Goal: Task Accomplishment & Management: Complete application form

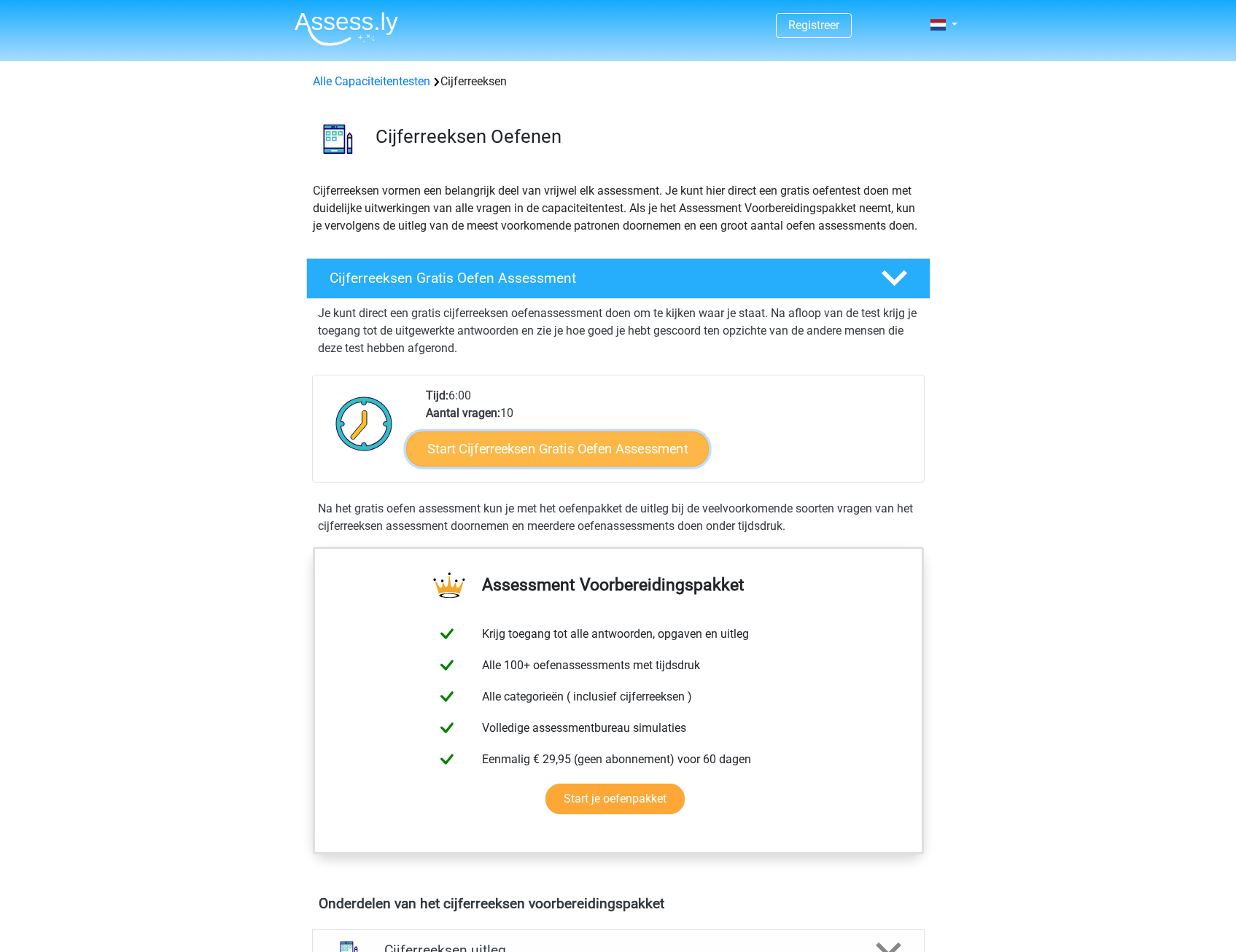
click at [557, 466] on link "Start Cijferreeksen Gratis Oefen Assessment" at bounding box center [557, 448] width 302 height 35
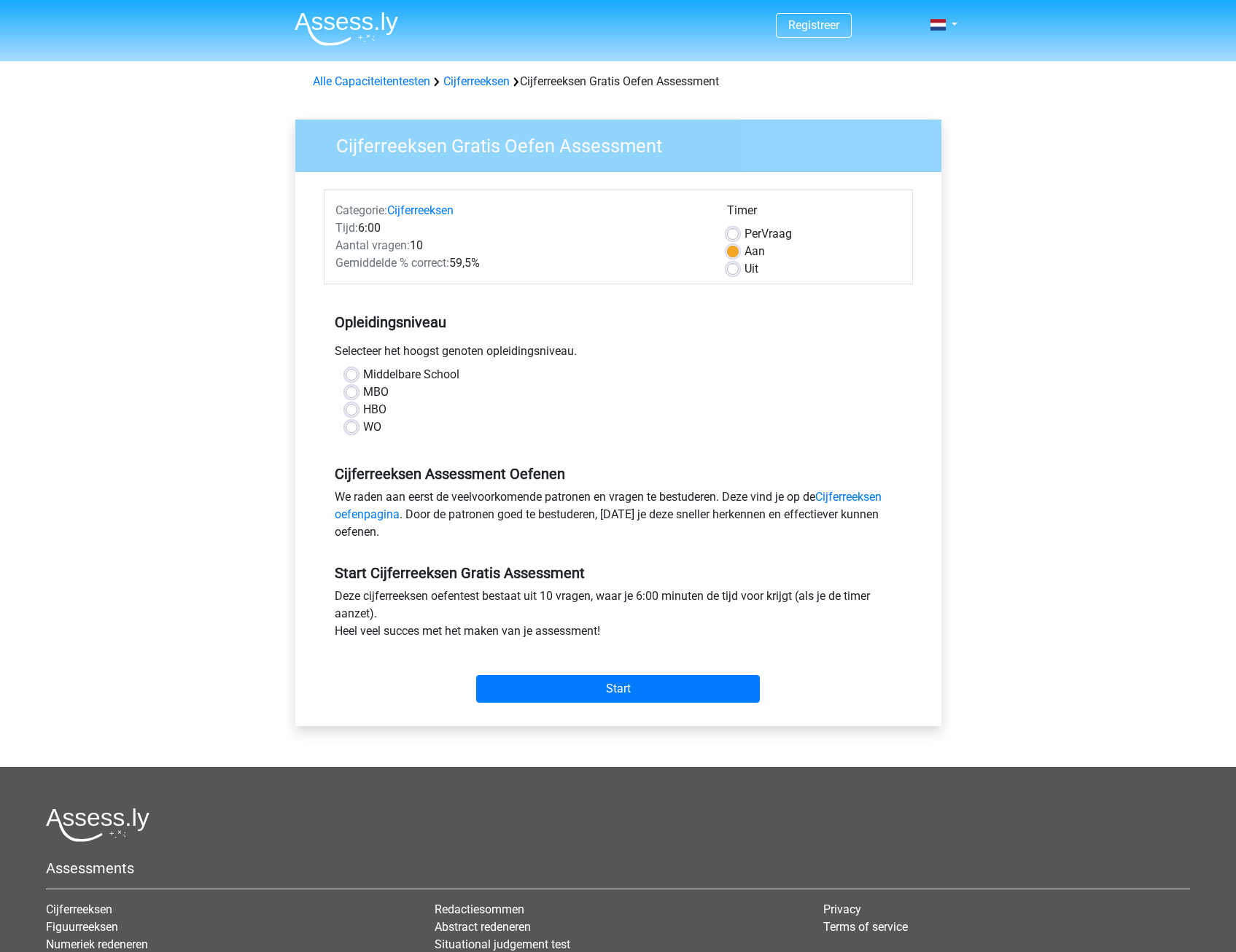
click at [368, 427] on label "WO" at bounding box center [372, 427] width 19 height 18
click at [358, 427] on input "WO" at bounding box center [351, 426] width 11 height 15
radio input "true"
click at [627, 691] on input "Start" at bounding box center [618, 689] width 284 height 28
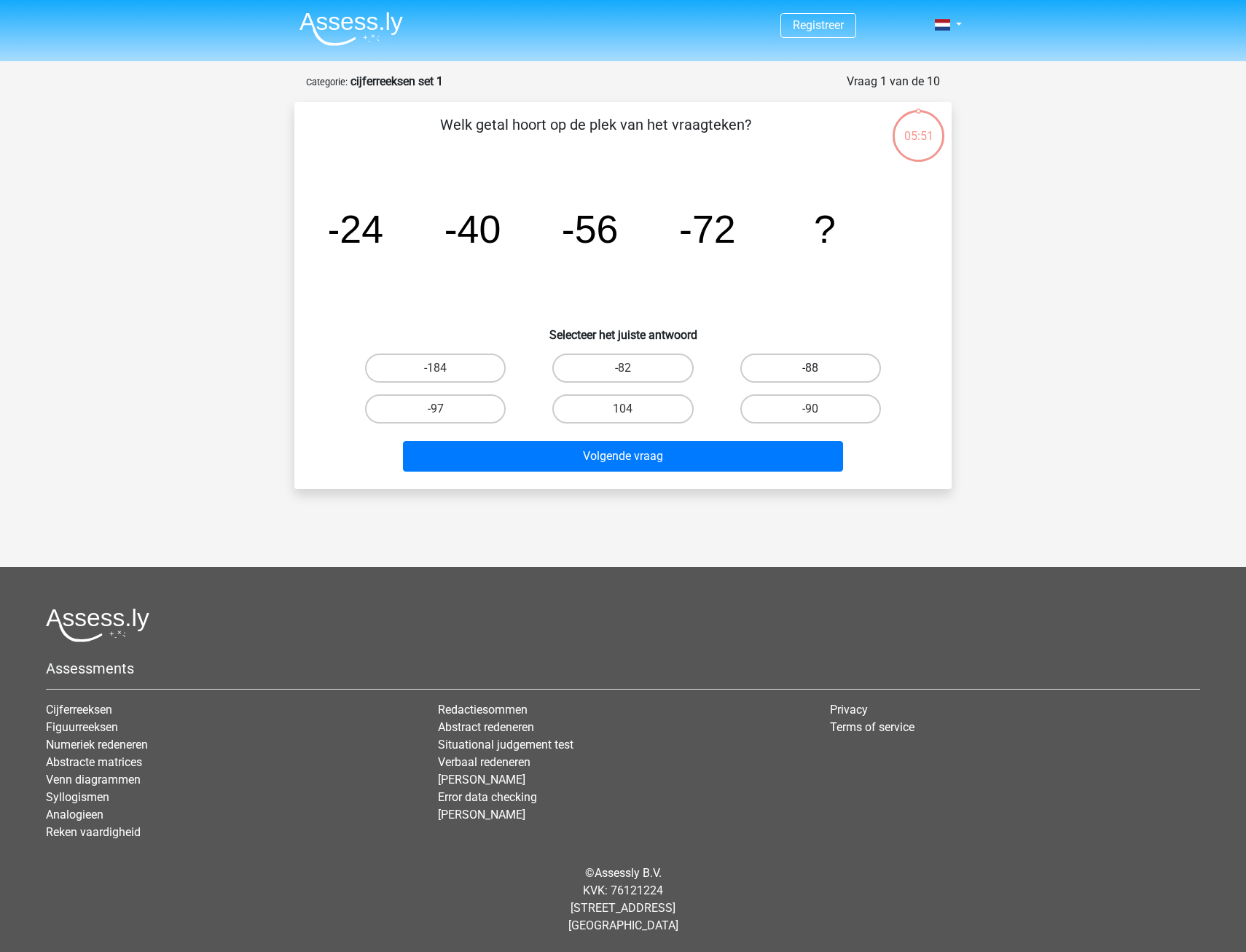
click at [806, 363] on label "-88" at bounding box center [810, 368] width 141 height 29
click at [810, 368] on input "-88" at bounding box center [815, 372] width 9 height 9
radio input "true"
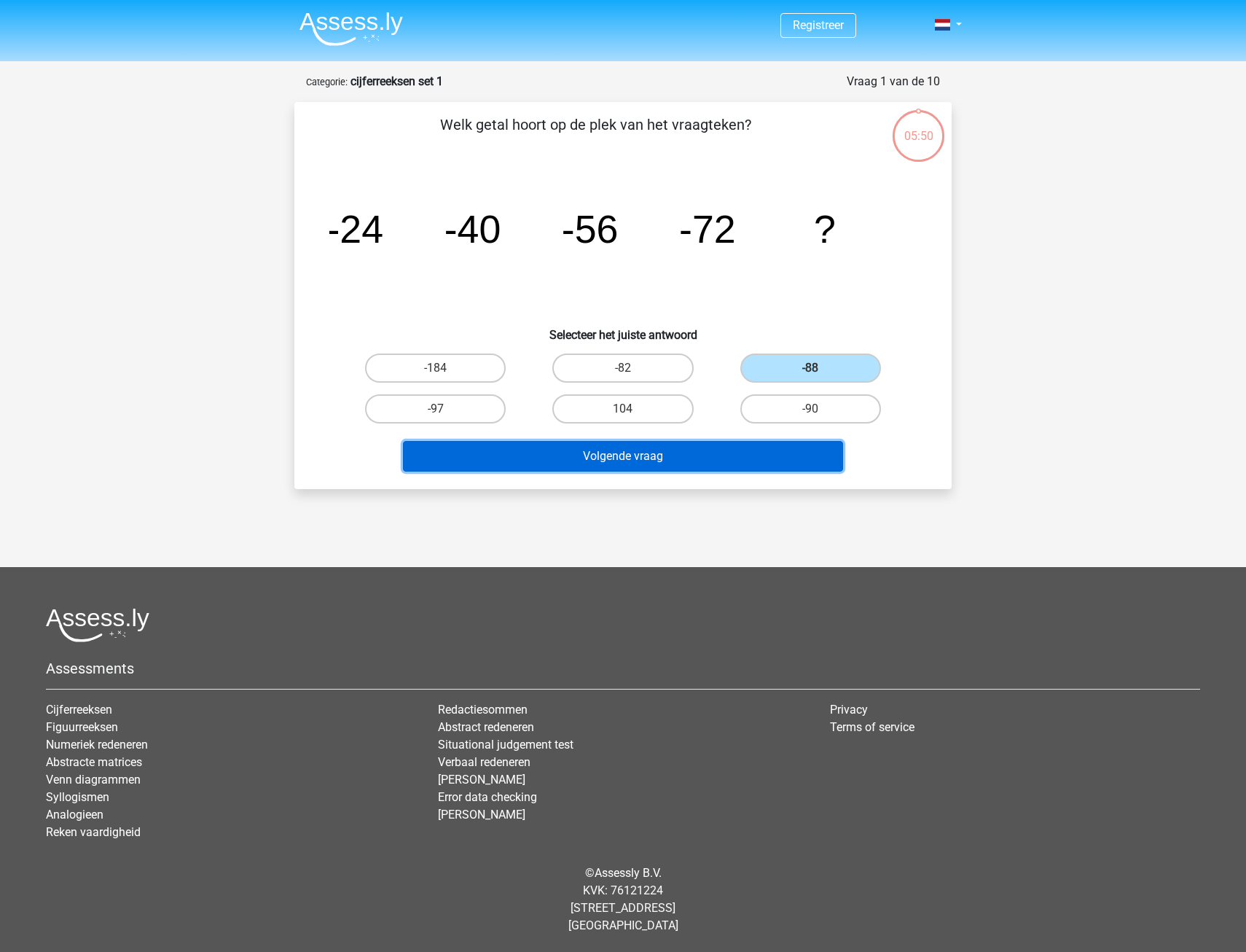
click at [663, 460] on button "Volgende vraag" at bounding box center [623, 455] width 441 height 31
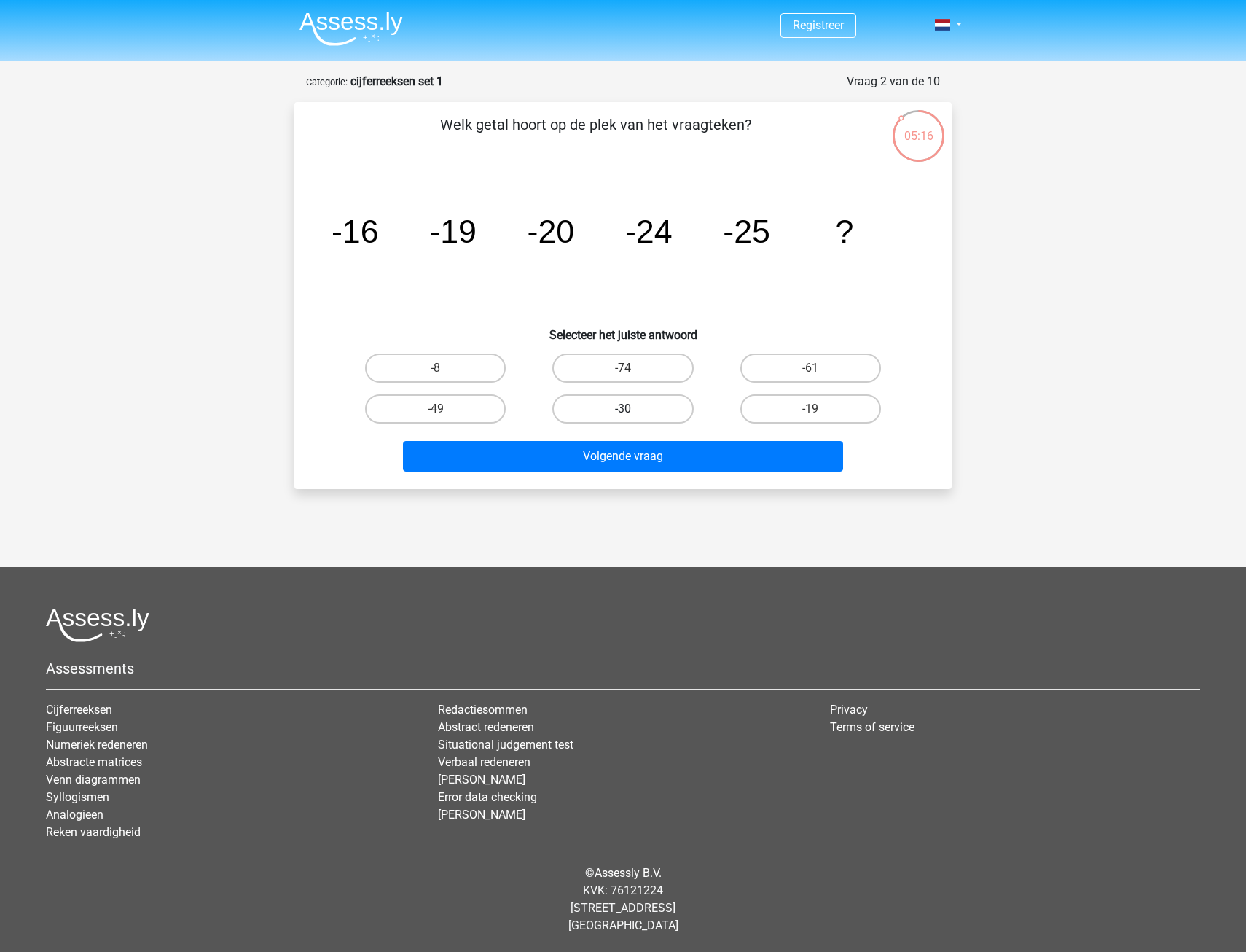
click at [610, 411] on label "-30" at bounding box center [623, 408] width 141 height 29
click at [623, 411] on input "-30" at bounding box center [628, 413] width 9 height 9
radio input "true"
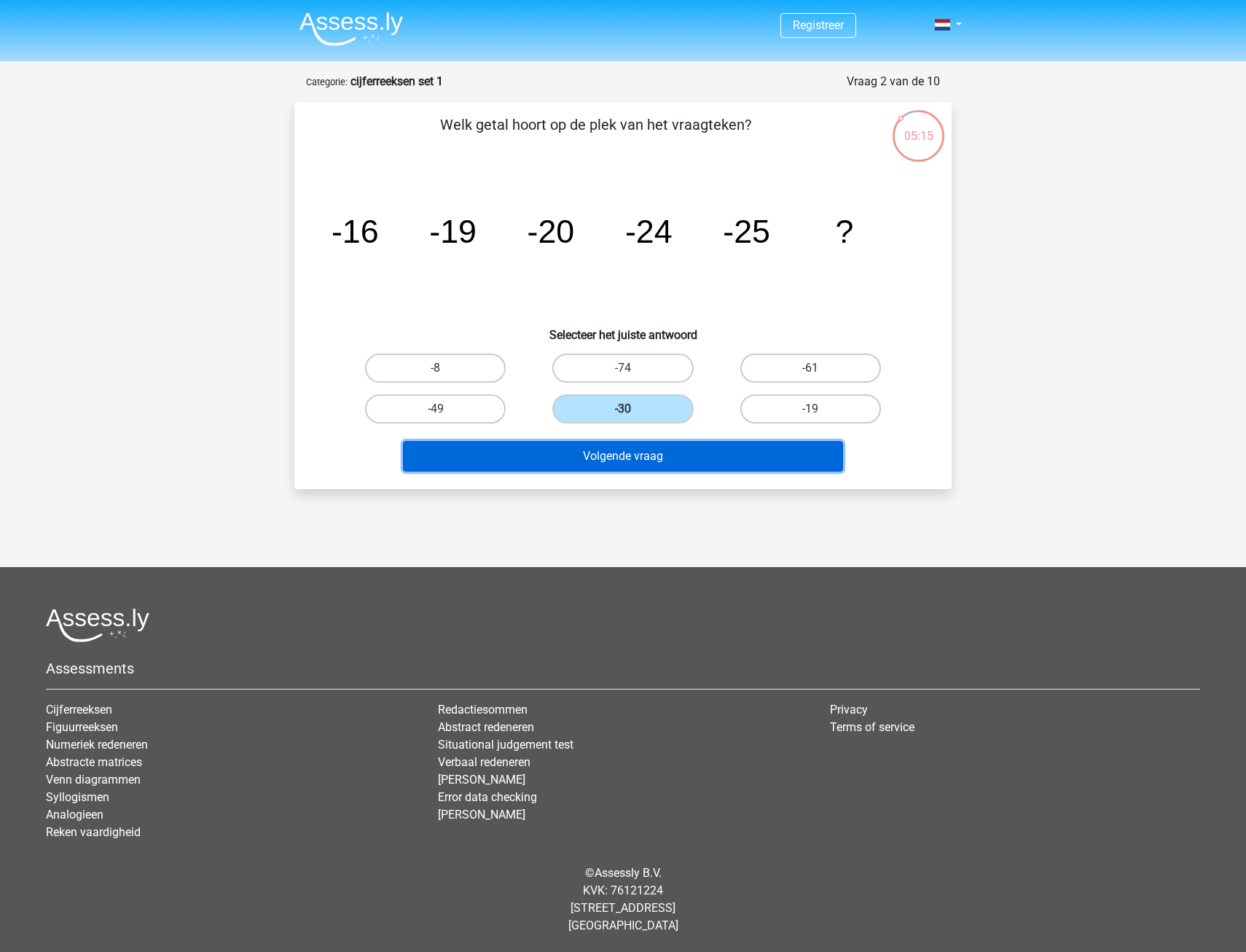
click at [657, 457] on button "Volgende vraag" at bounding box center [623, 455] width 441 height 31
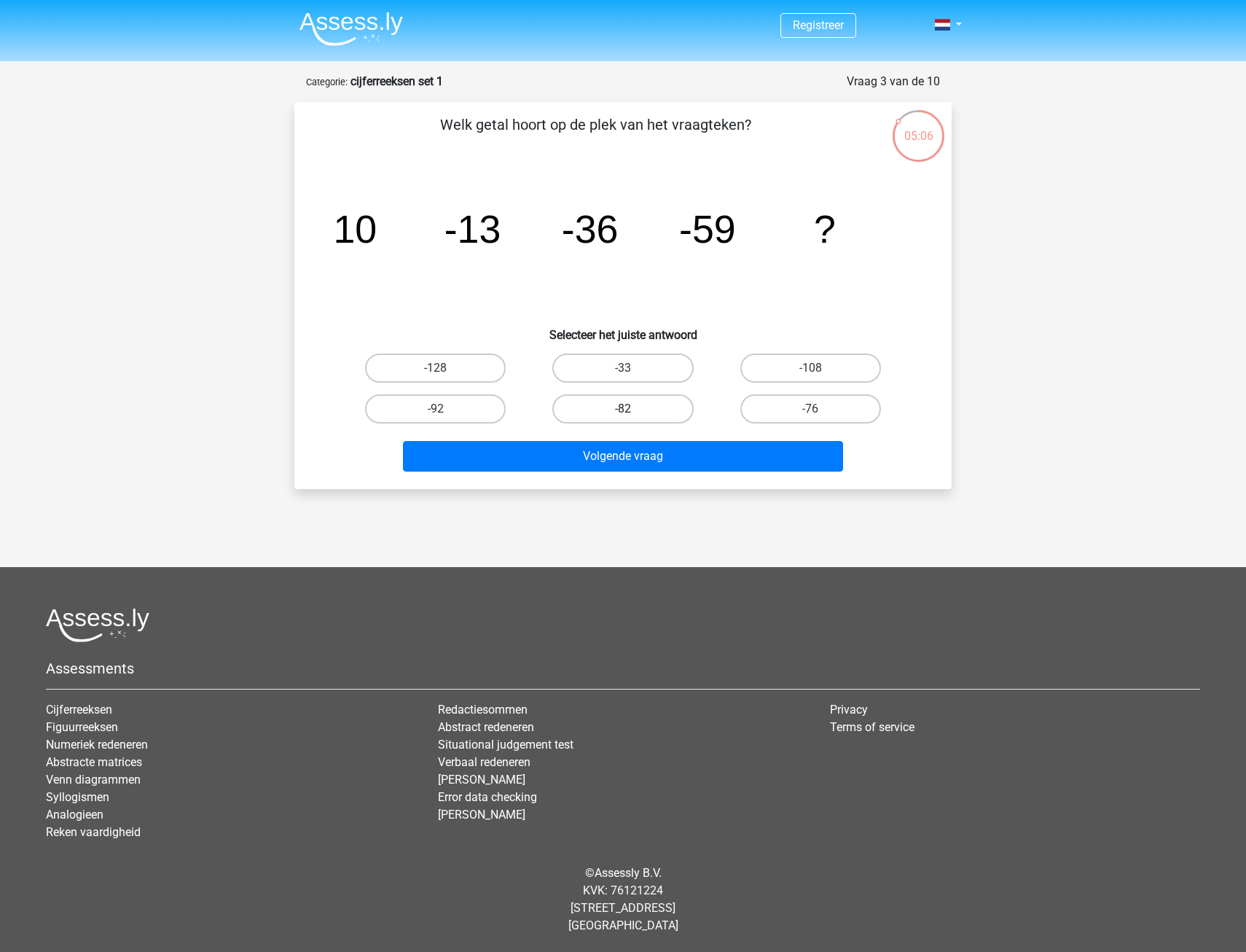
click at [611, 414] on label "-82" at bounding box center [623, 408] width 141 height 29
click at [623, 414] on input "-82" at bounding box center [628, 413] width 9 height 9
radio input "true"
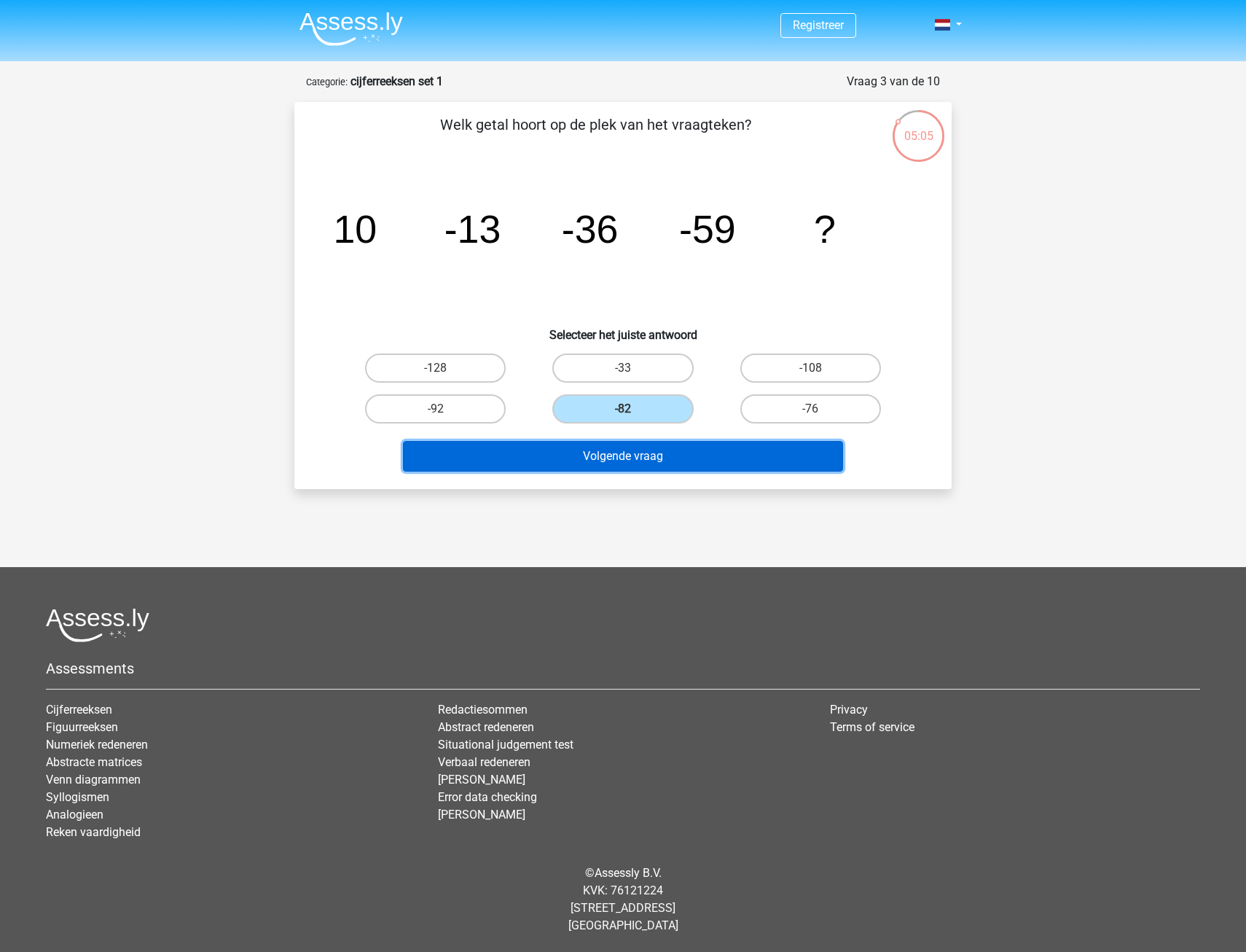
click at [629, 454] on button "Volgende vraag" at bounding box center [623, 455] width 441 height 31
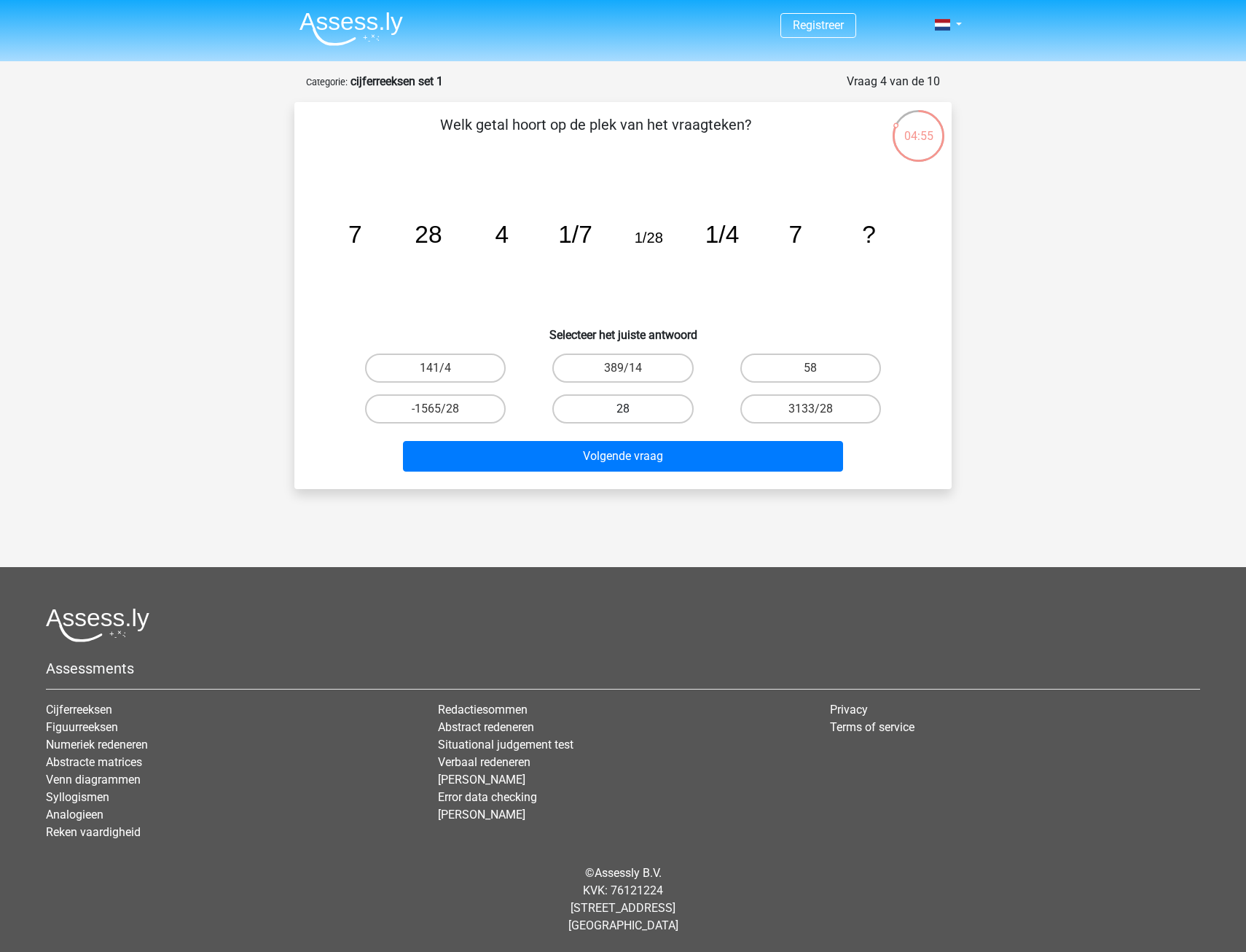
click at [653, 402] on label "28" at bounding box center [623, 408] width 141 height 29
click at [633, 409] on input "28" at bounding box center [628, 413] width 9 height 9
radio input "true"
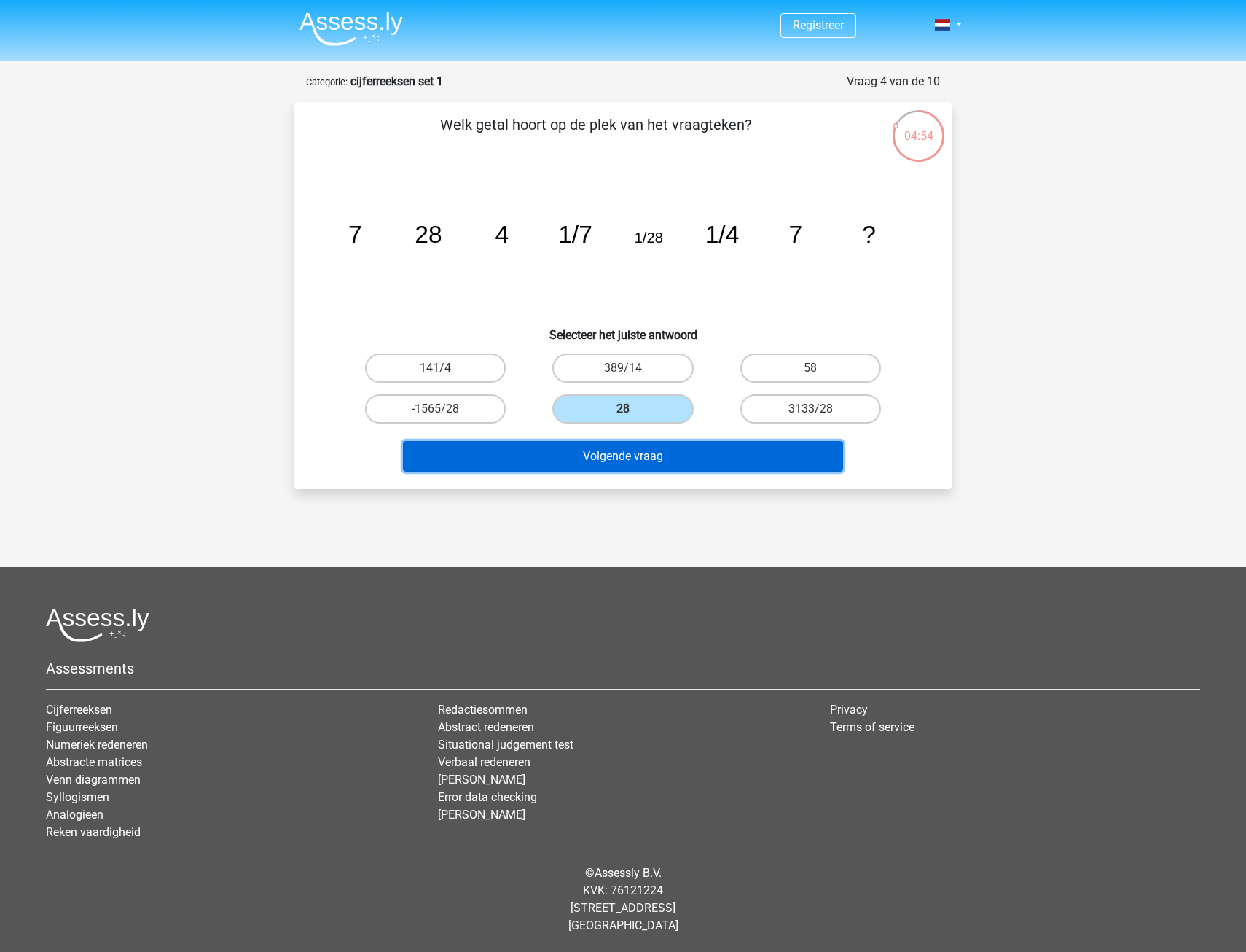
click at [683, 467] on button "Volgende vraag" at bounding box center [623, 455] width 441 height 31
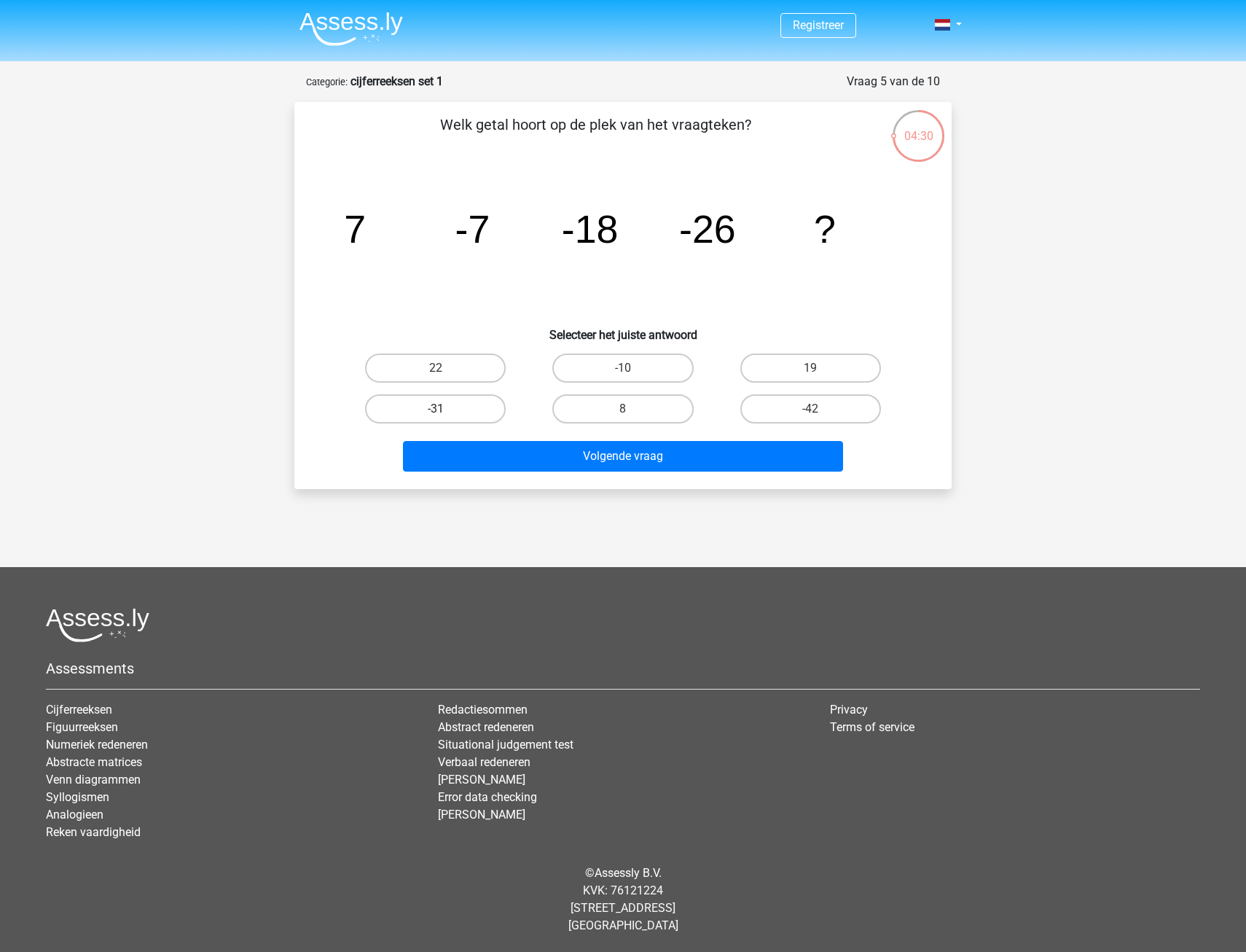
click at [473, 413] on label "-31" at bounding box center [435, 408] width 141 height 29
click at [445, 413] on input "-31" at bounding box center [441, 413] width 9 height 9
radio input "true"
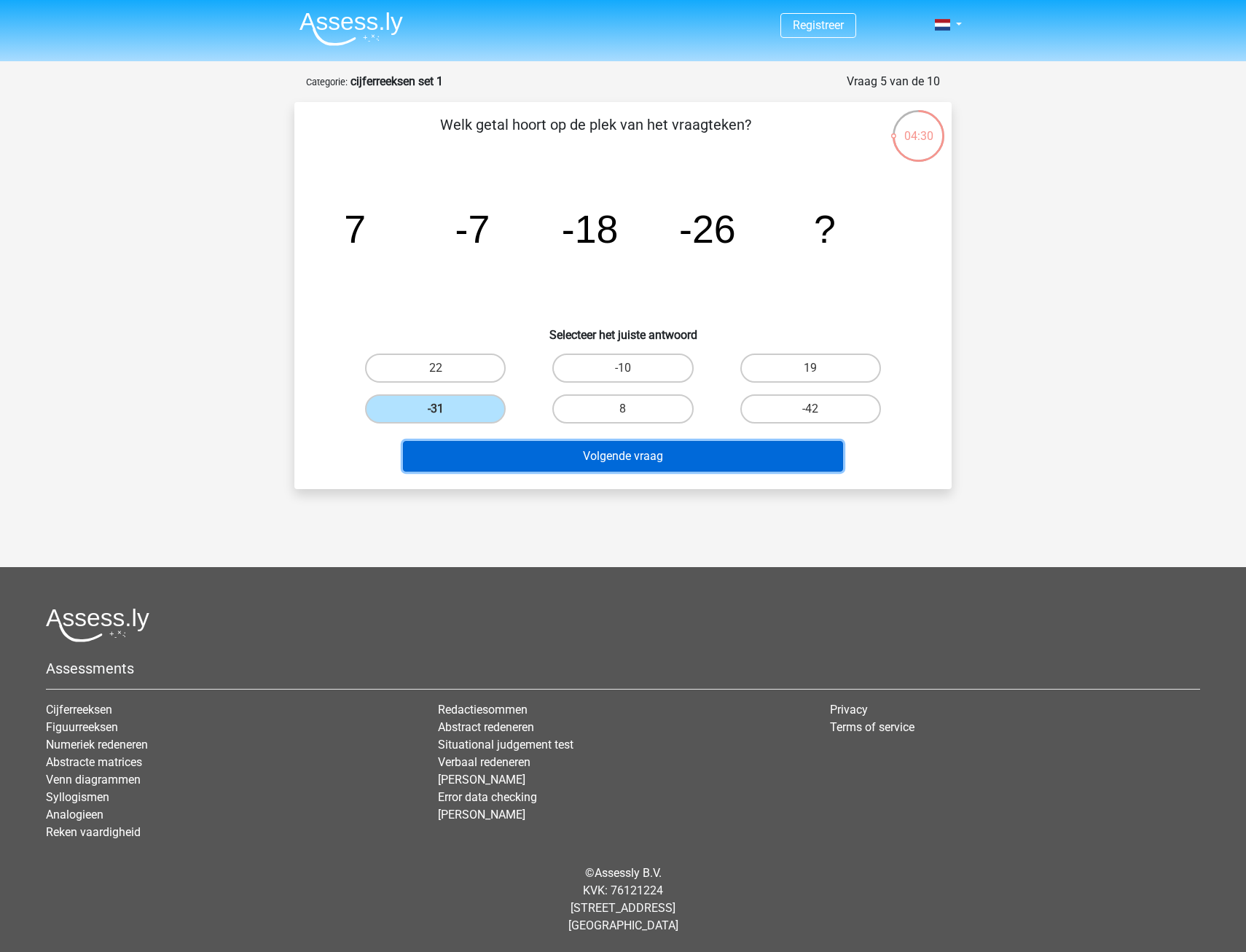
click at [575, 459] on button "Volgende vraag" at bounding box center [623, 455] width 441 height 31
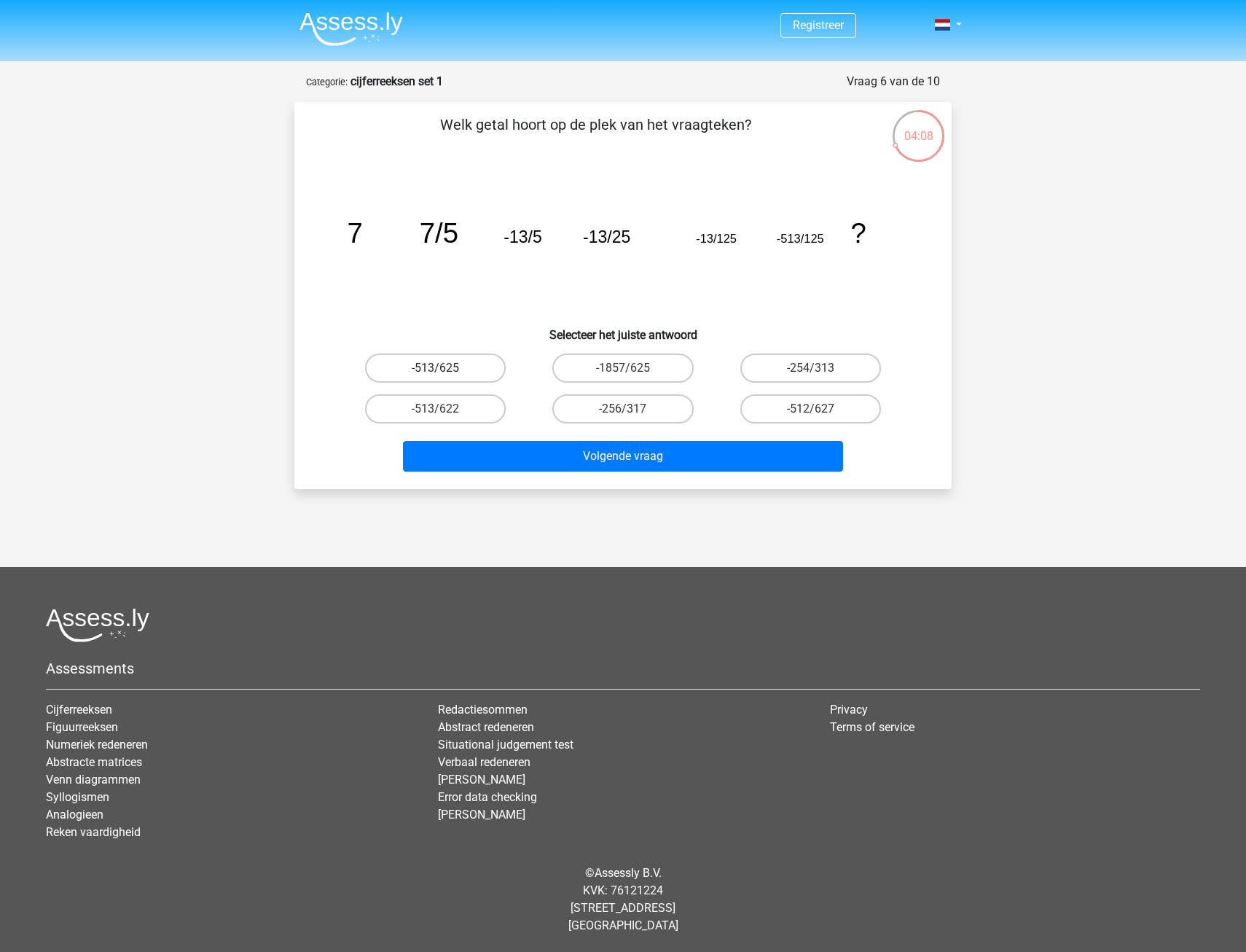
click at [454, 369] on label "-513/625" at bounding box center [435, 368] width 141 height 29
click at [445, 369] on input "-513/625" at bounding box center [441, 372] width 9 height 9
radio input "true"
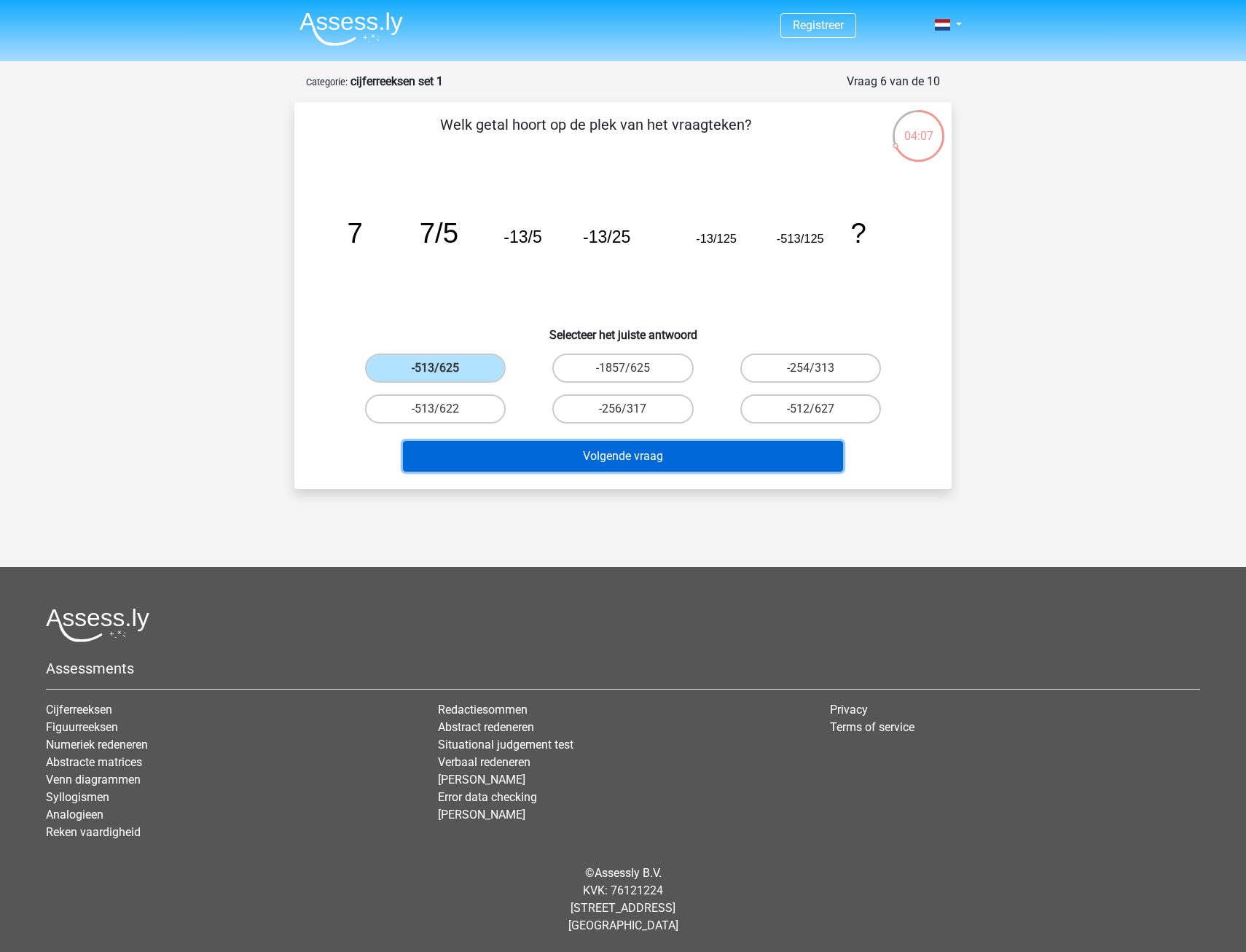
click at [617, 451] on button "Volgende vraag" at bounding box center [623, 455] width 441 height 31
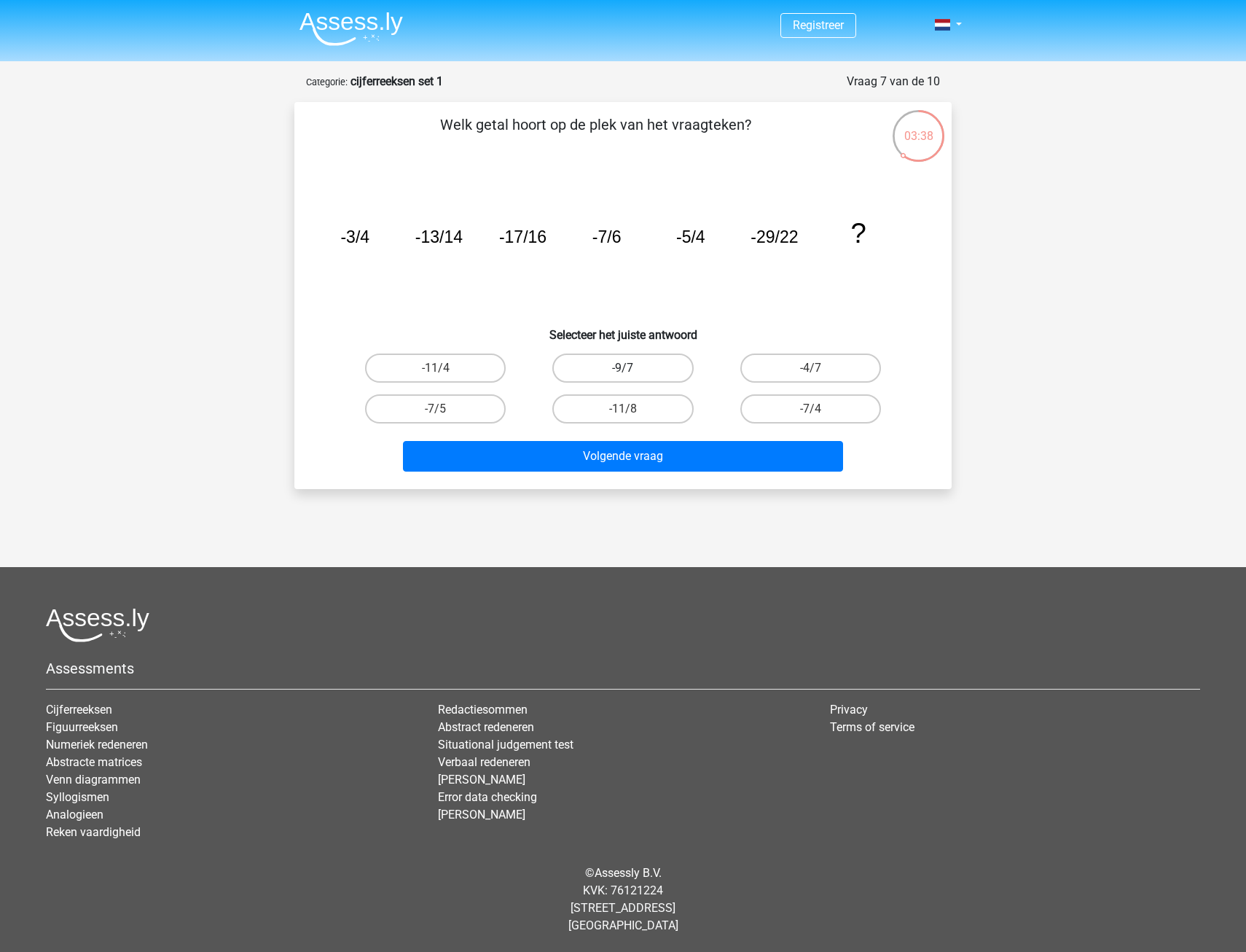
click at [629, 367] on label "-9/7" at bounding box center [623, 368] width 141 height 29
click at [629, 368] on input "-9/7" at bounding box center [628, 372] width 9 height 9
radio input "true"
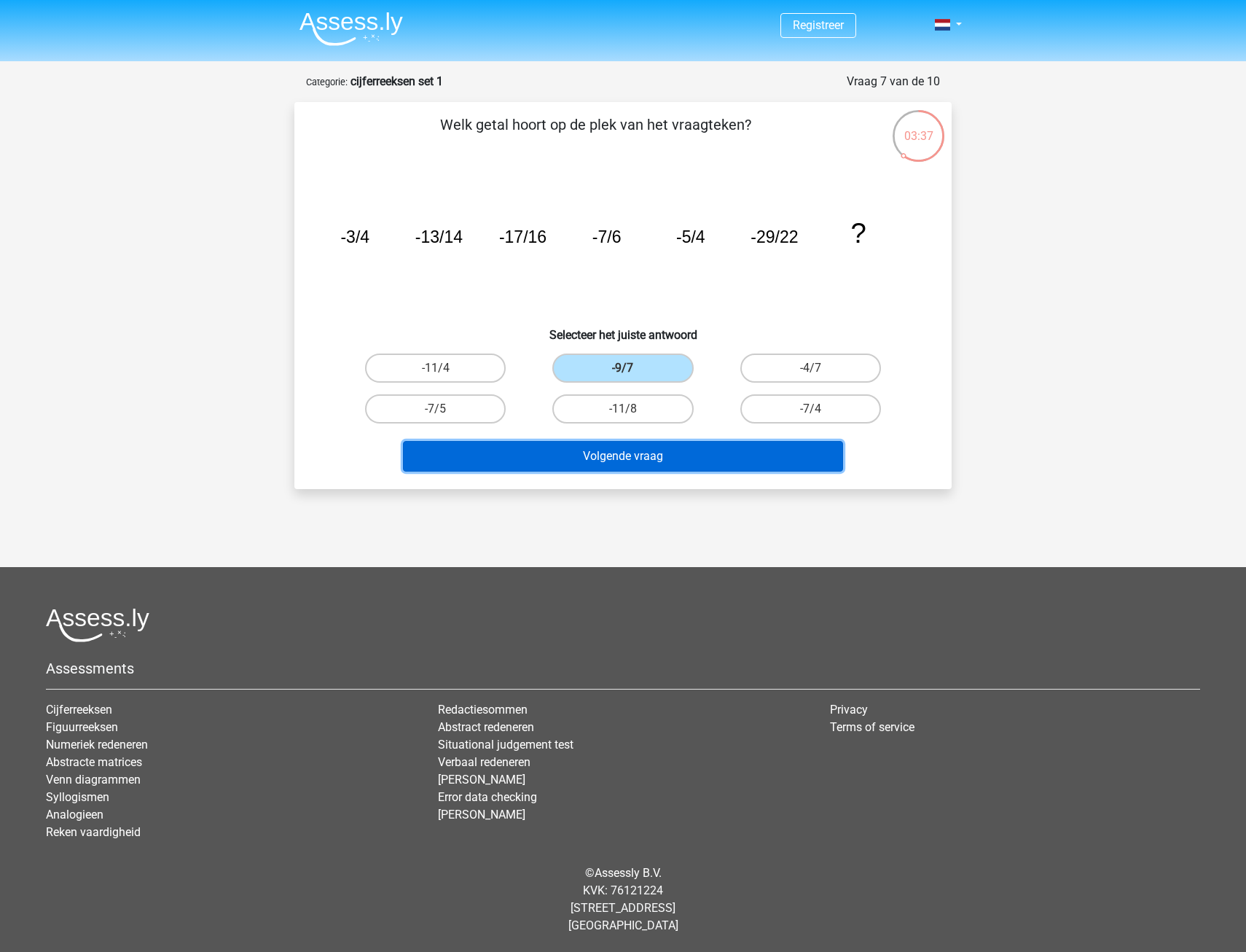
click at [676, 455] on button "Volgende vraag" at bounding box center [623, 455] width 441 height 31
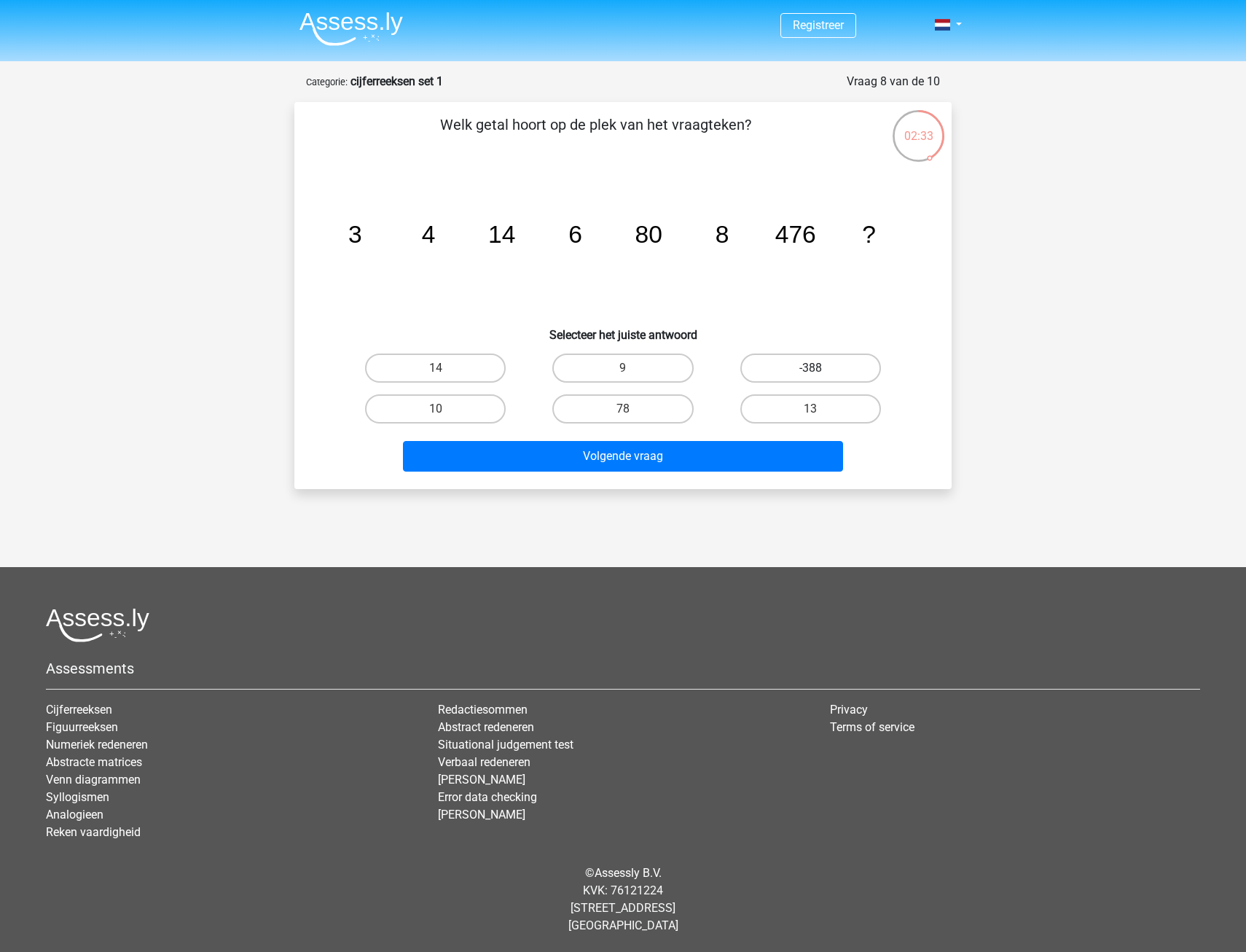
click at [775, 371] on label "-388" at bounding box center [810, 368] width 141 height 29
click at [810, 371] on input "-388" at bounding box center [815, 372] width 9 height 9
radio input "true"
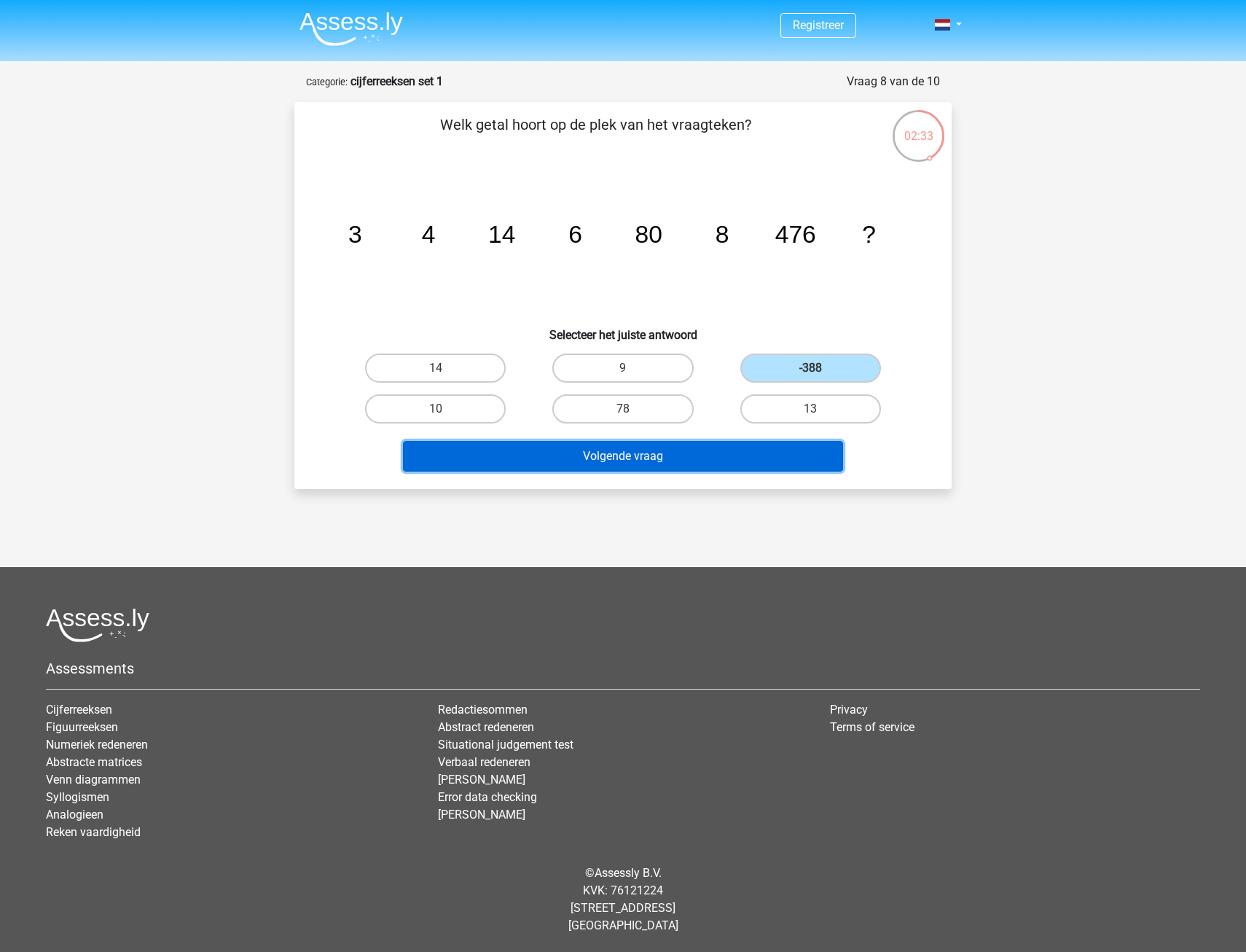
drag, startPoint x: 738, startPoint y: 450, endPoint x: 747, endPoint y: 461, distance: 14.2
click at [738, 451] on button "Volgende vraag" at bounding box center [623, 455] width 441 height 31
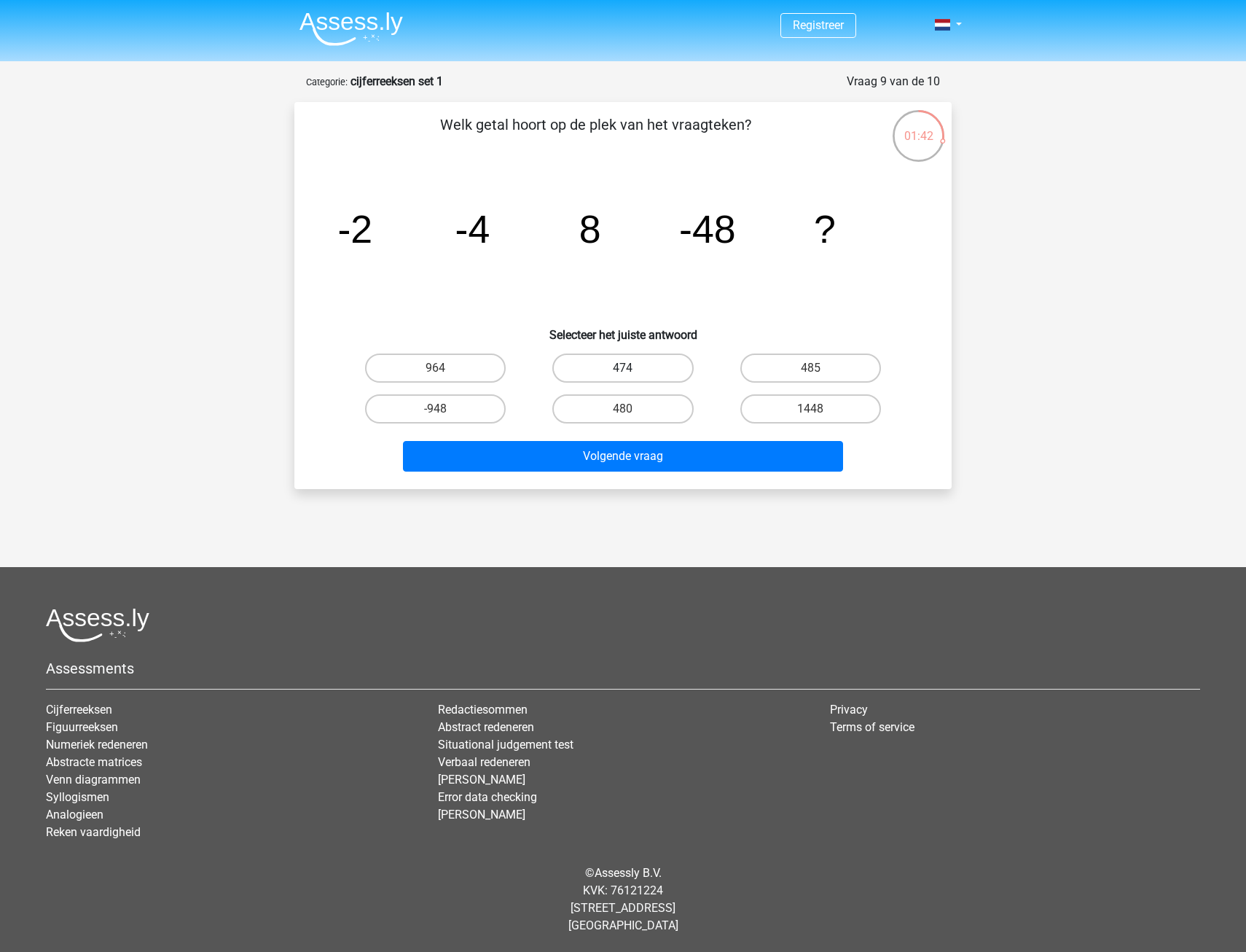
click at [646, 368] on label "474" at bounding box center [623, 368] width 141 height 29
click at [633, 368] on input "474" at bounding box center [628, 372] width 9 height 9
radio input "true"
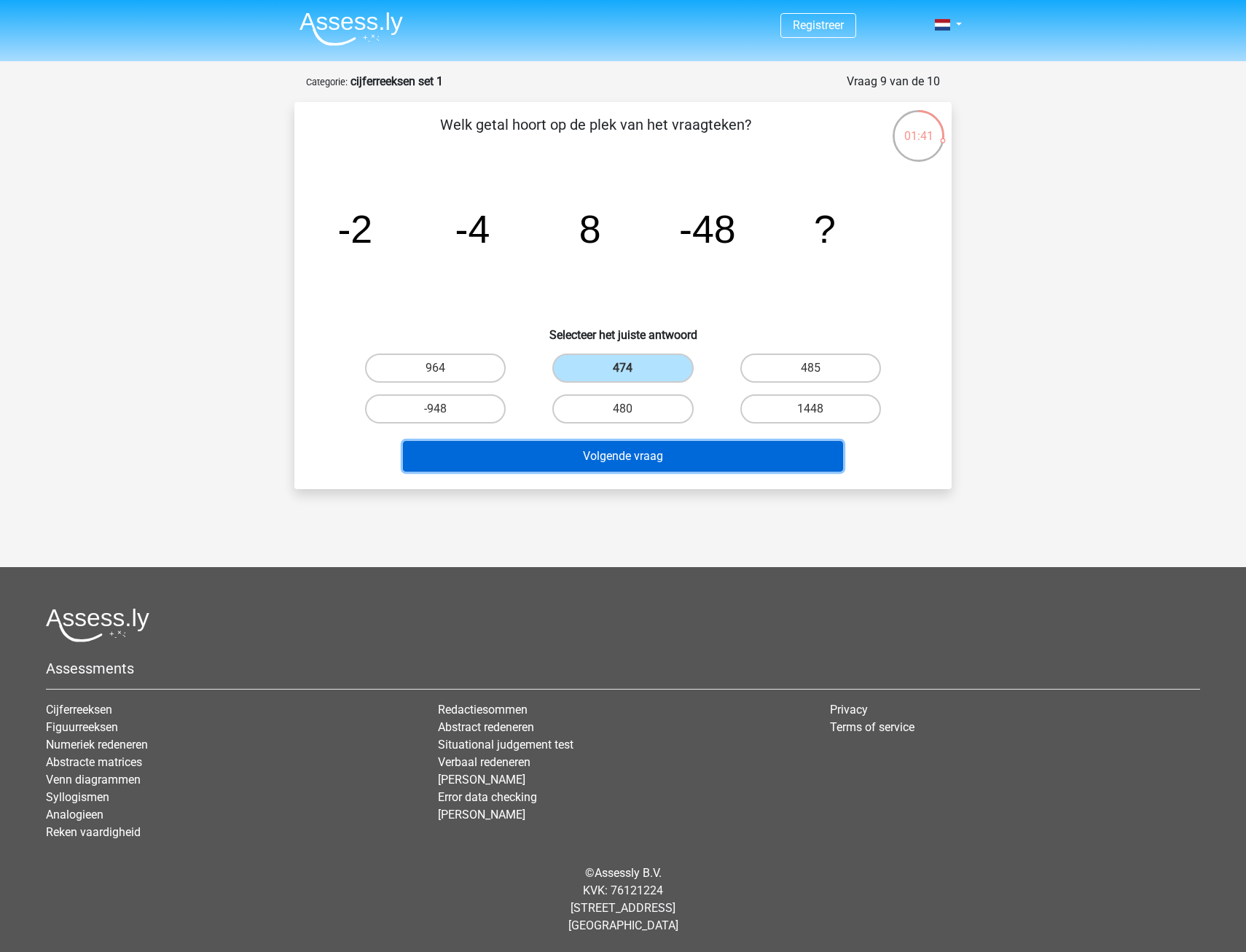
click at [651, 451] on button "Volgende vraag" at bounding box center [623, 455] width 441 height 31
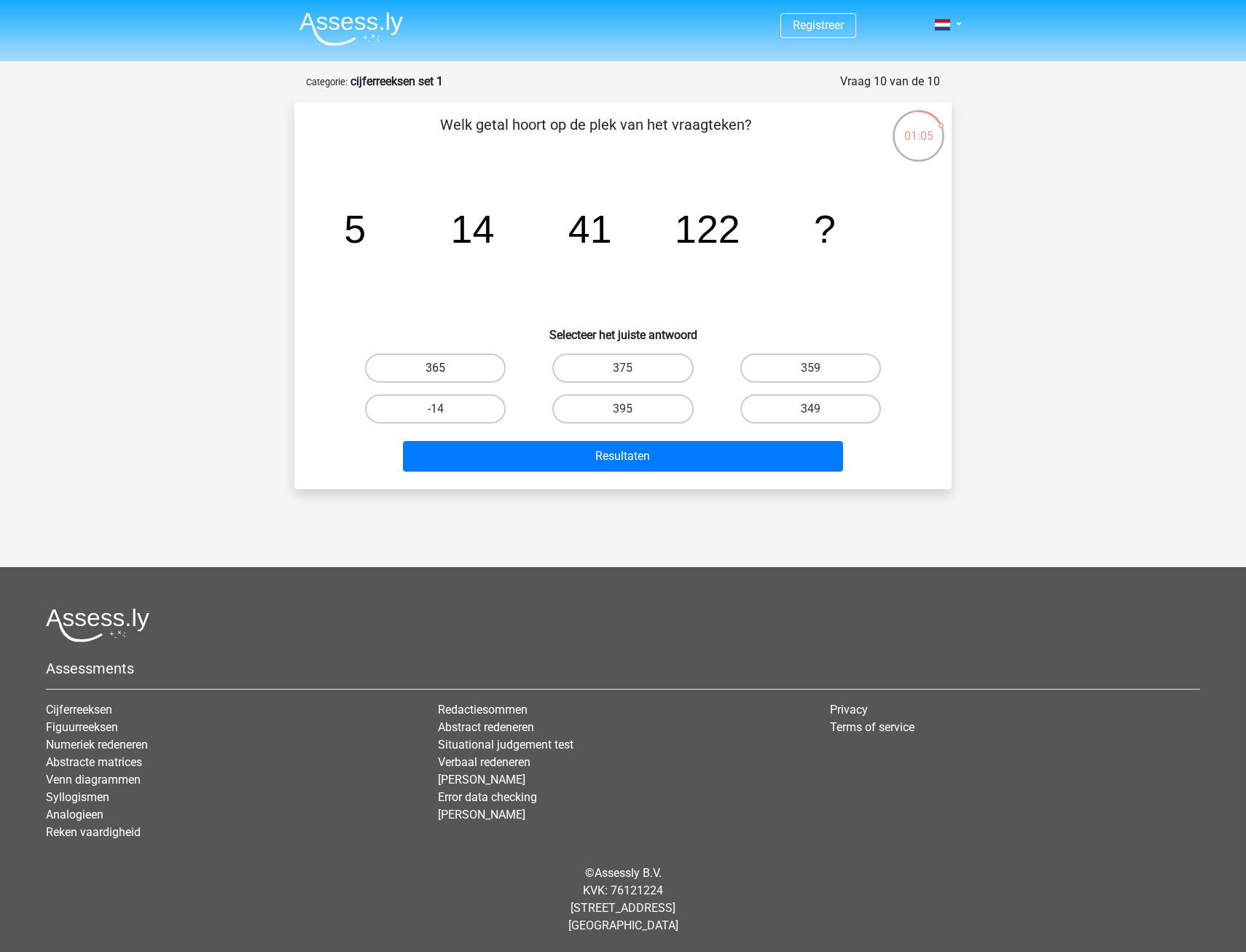
click at [457, 368] on label "365" at bounding box center [435, 368] width 141 height 29
click at [445, 368] on input "365" at bounding box center [441, 372] width 9 height 9
radio input "true"
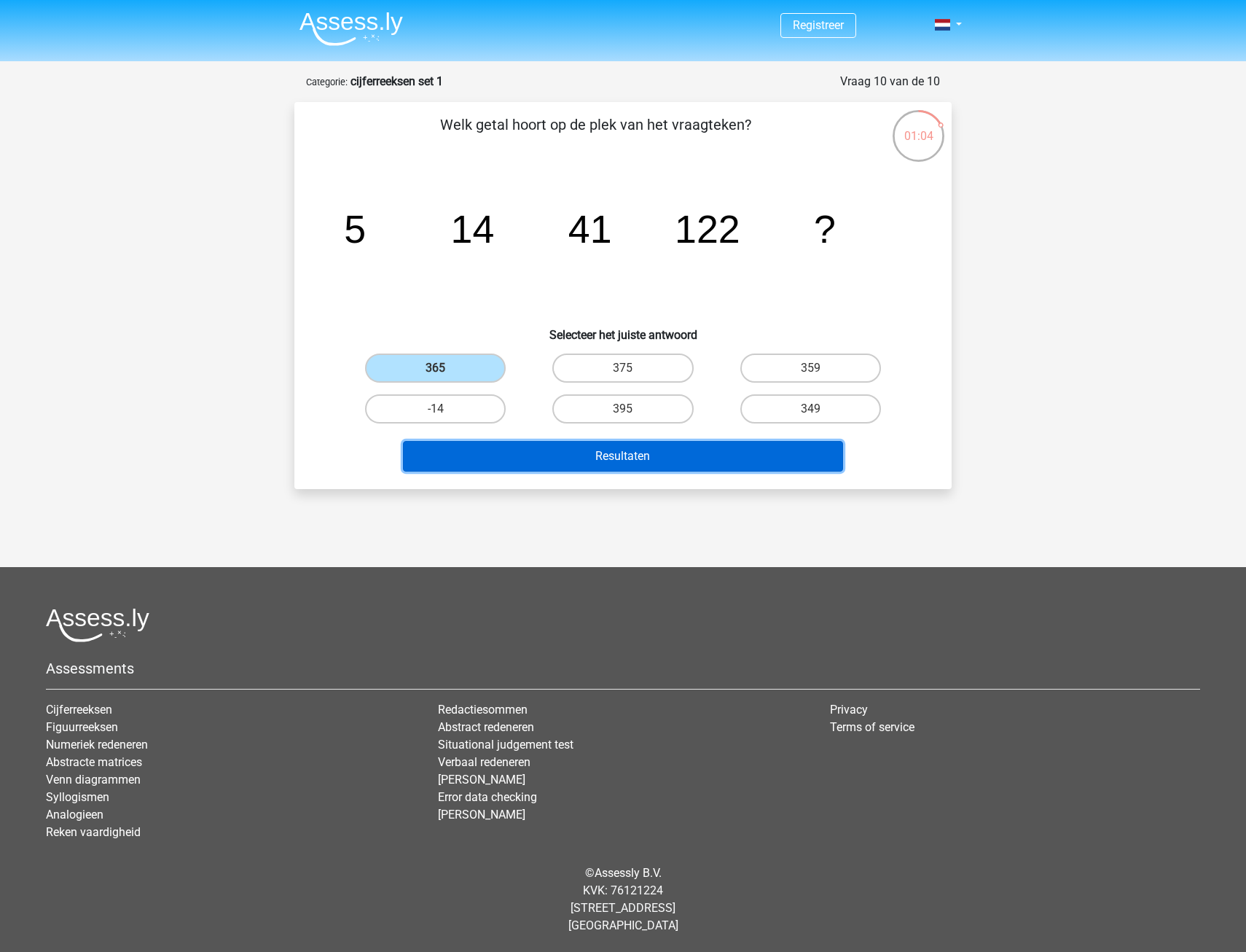
click at [593, 464] on button "Resultaten" at bounding box center [623, 455] width 441 height 31
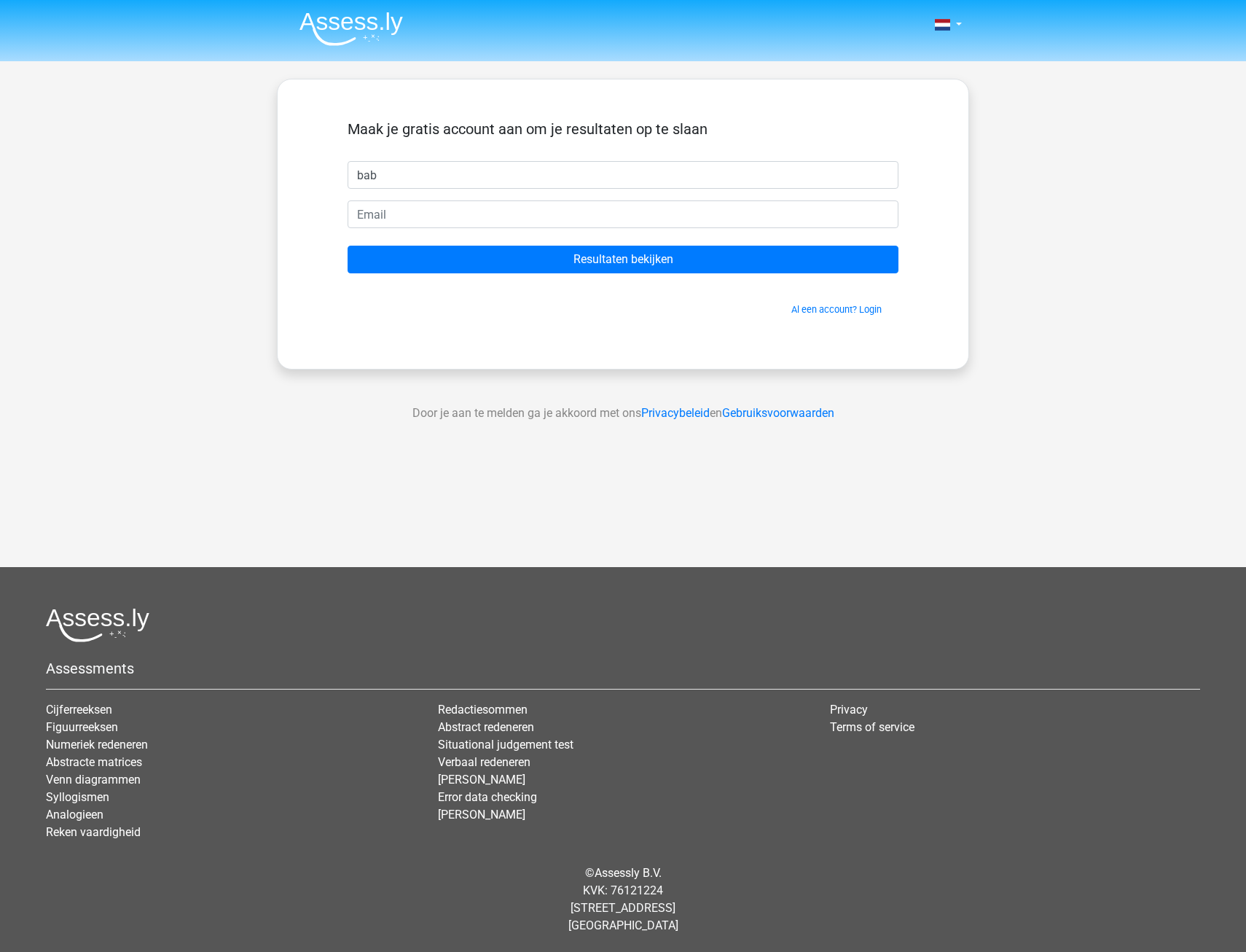
type input "bab"
click at [366, 215] on input "email" at bounding box center [623, 215] width 551 height 28
type input "[EMAIL_ADDRESS][DOMAIN_NAME]"
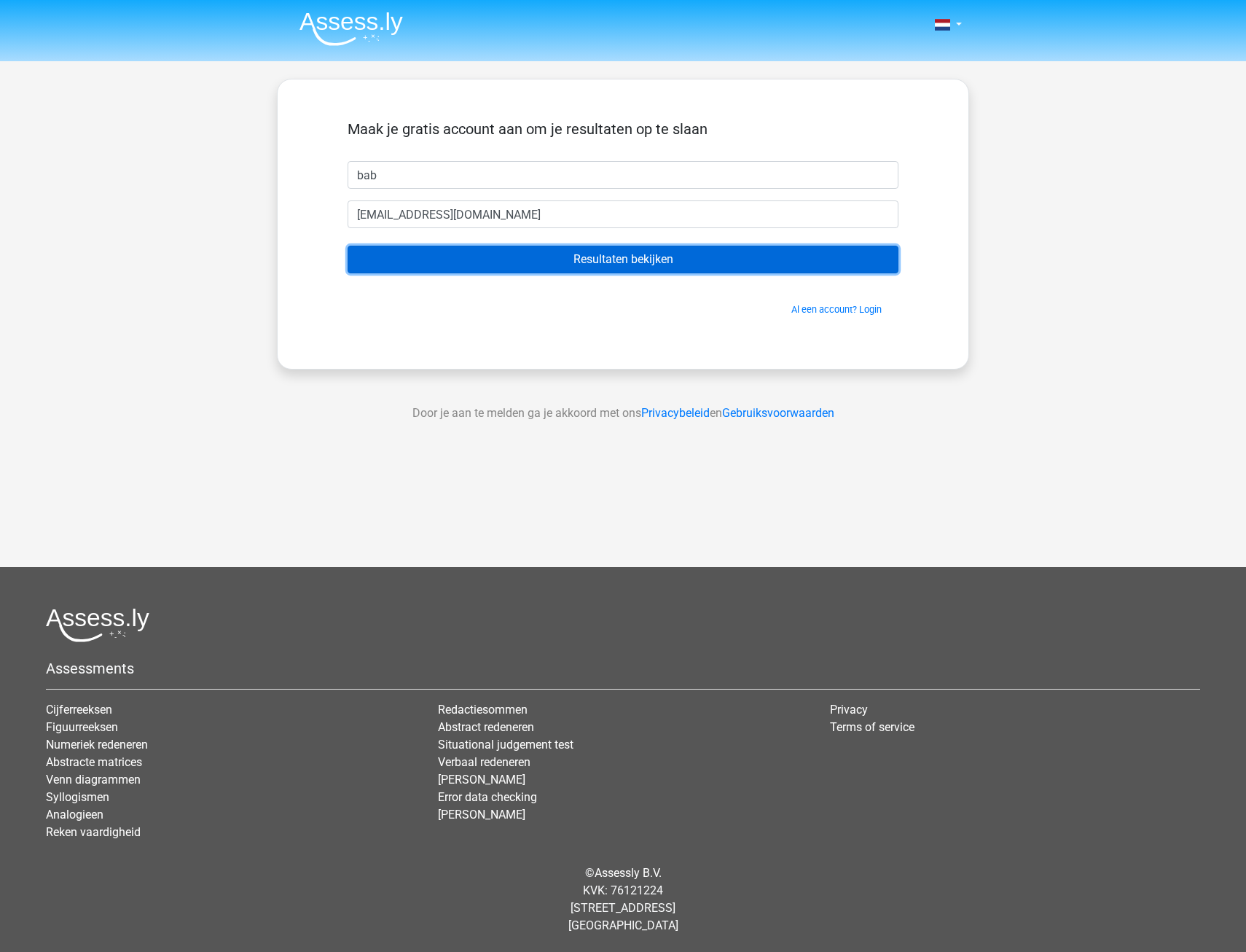
click at [493, 265] on input "Resultaten bekijken" at bounding box center [623, 259] width 551 height 28
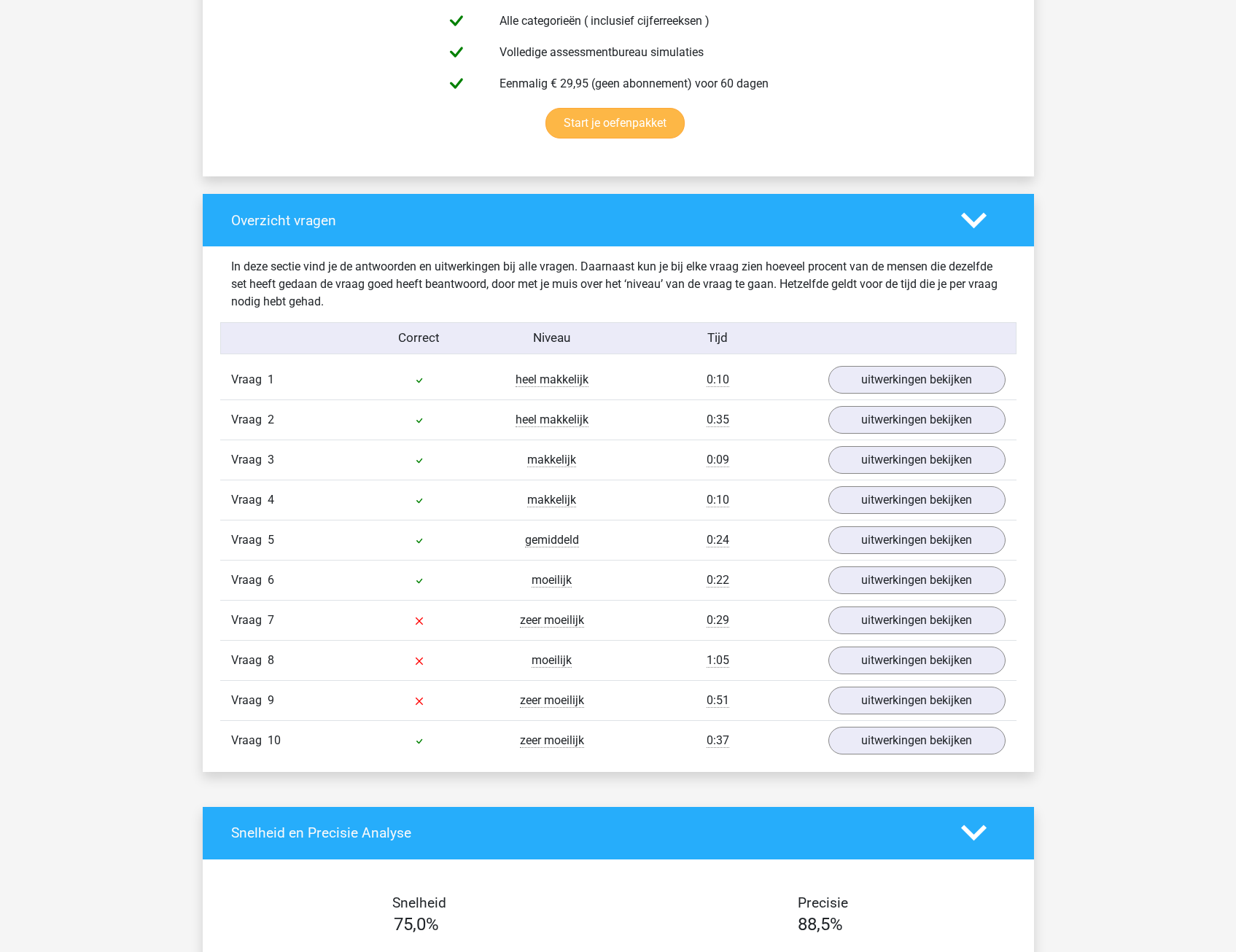
scroll to position [947, 0]
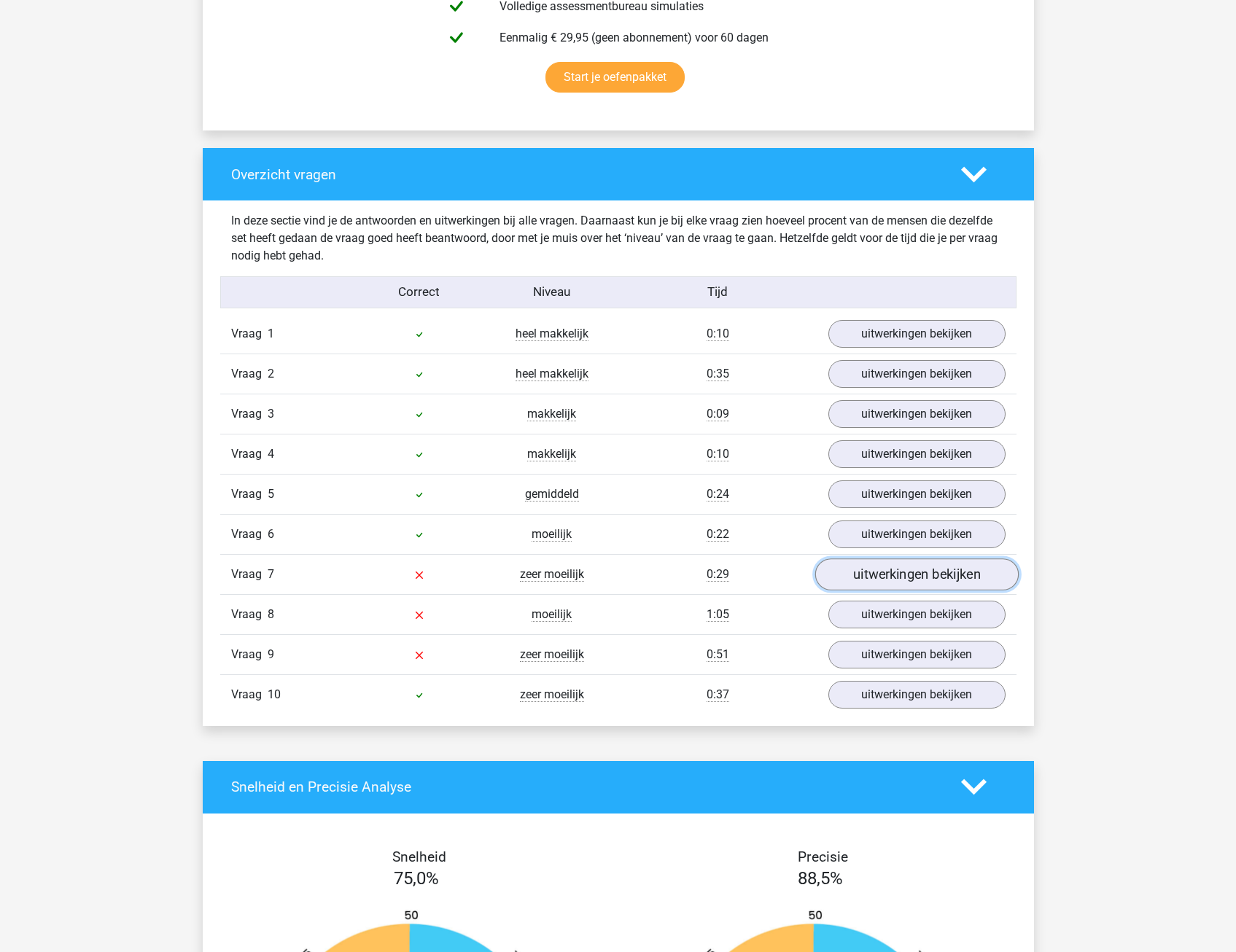
click at [915, 580] on link "uitwerkingen bekijken" at bounding box center [916, 574] width 204 height 32
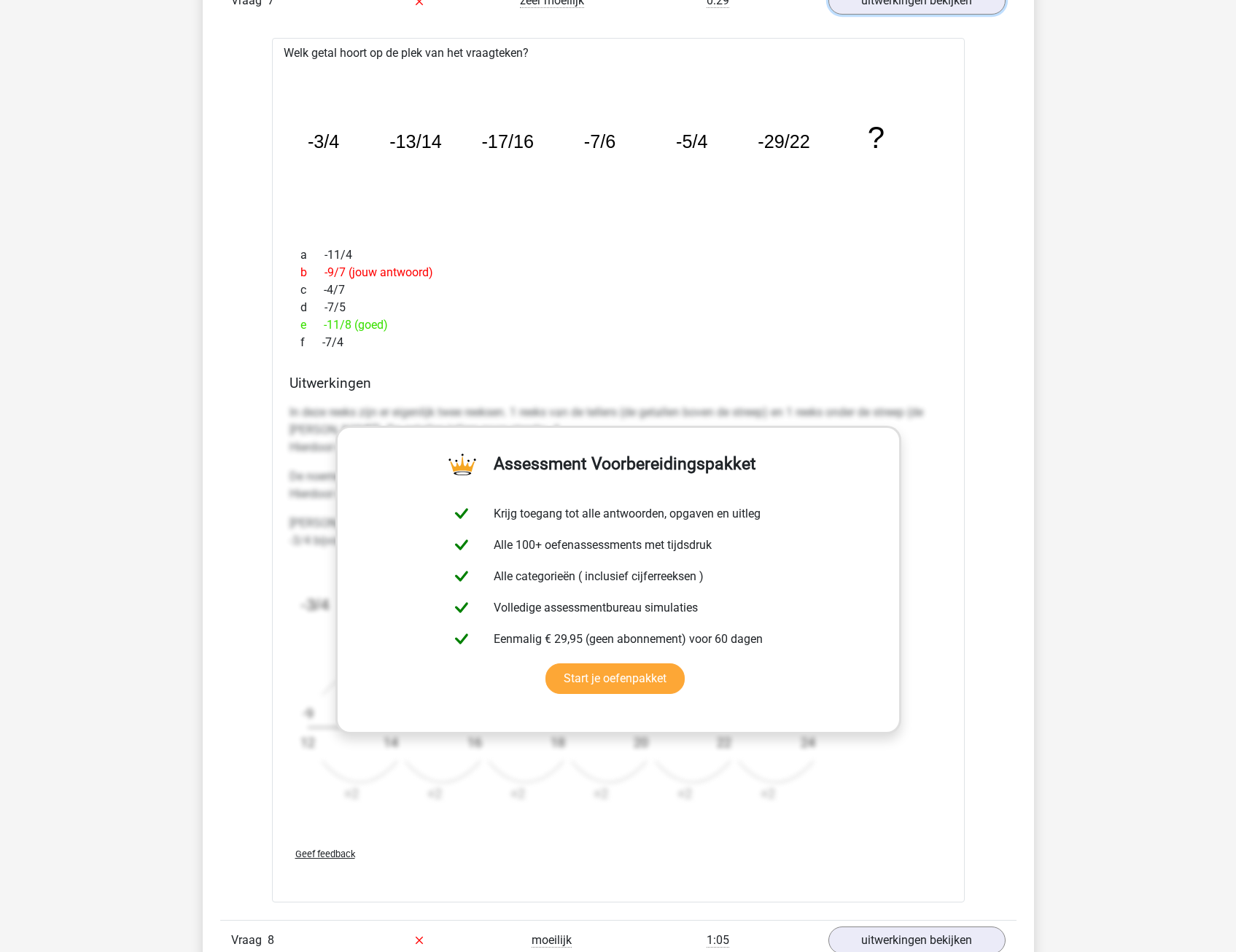
scroll to position [1676, 0]
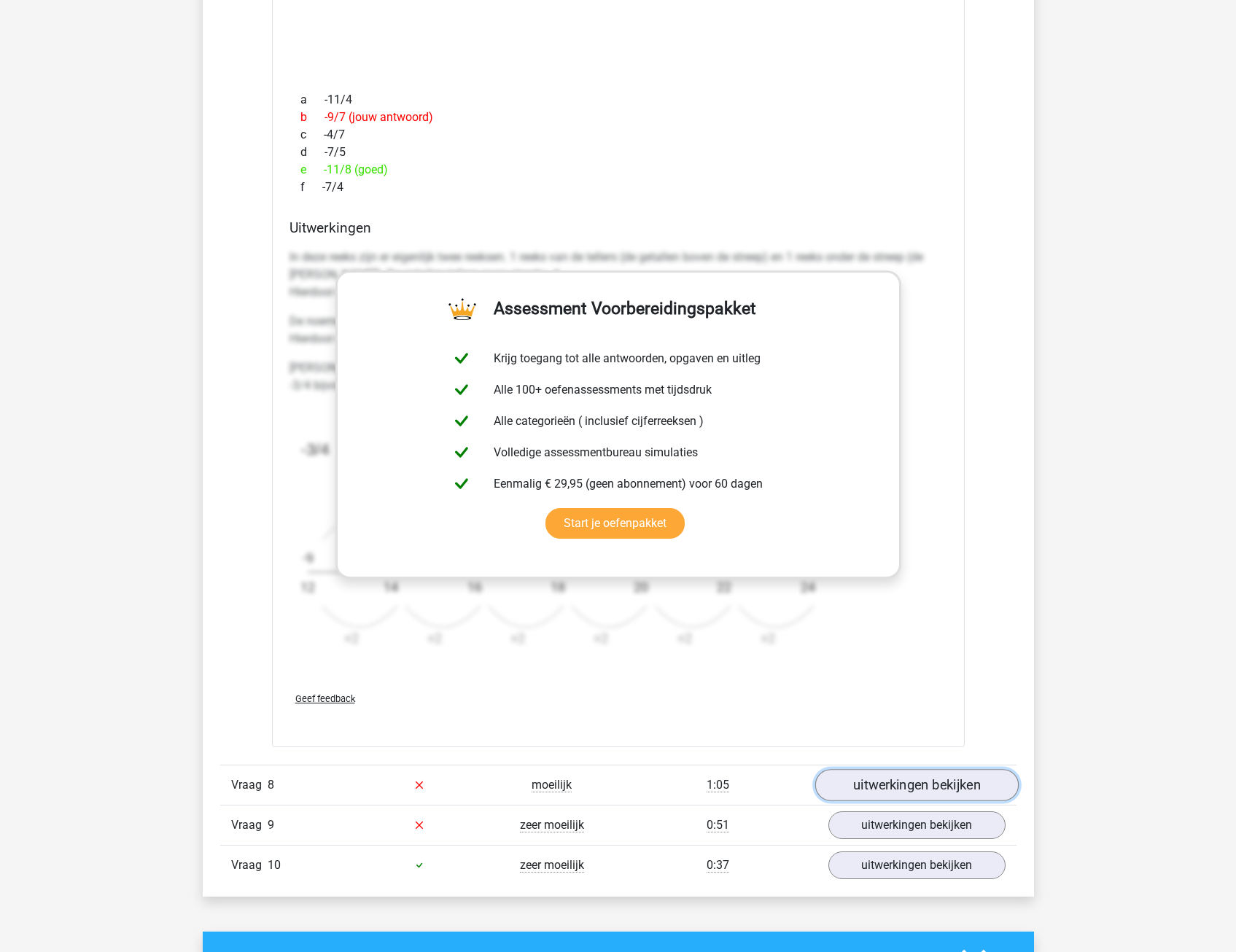
click at [895, 778] on link "uitwerkingen bekijken" at bounding box center [916, 785] width 204 height 32
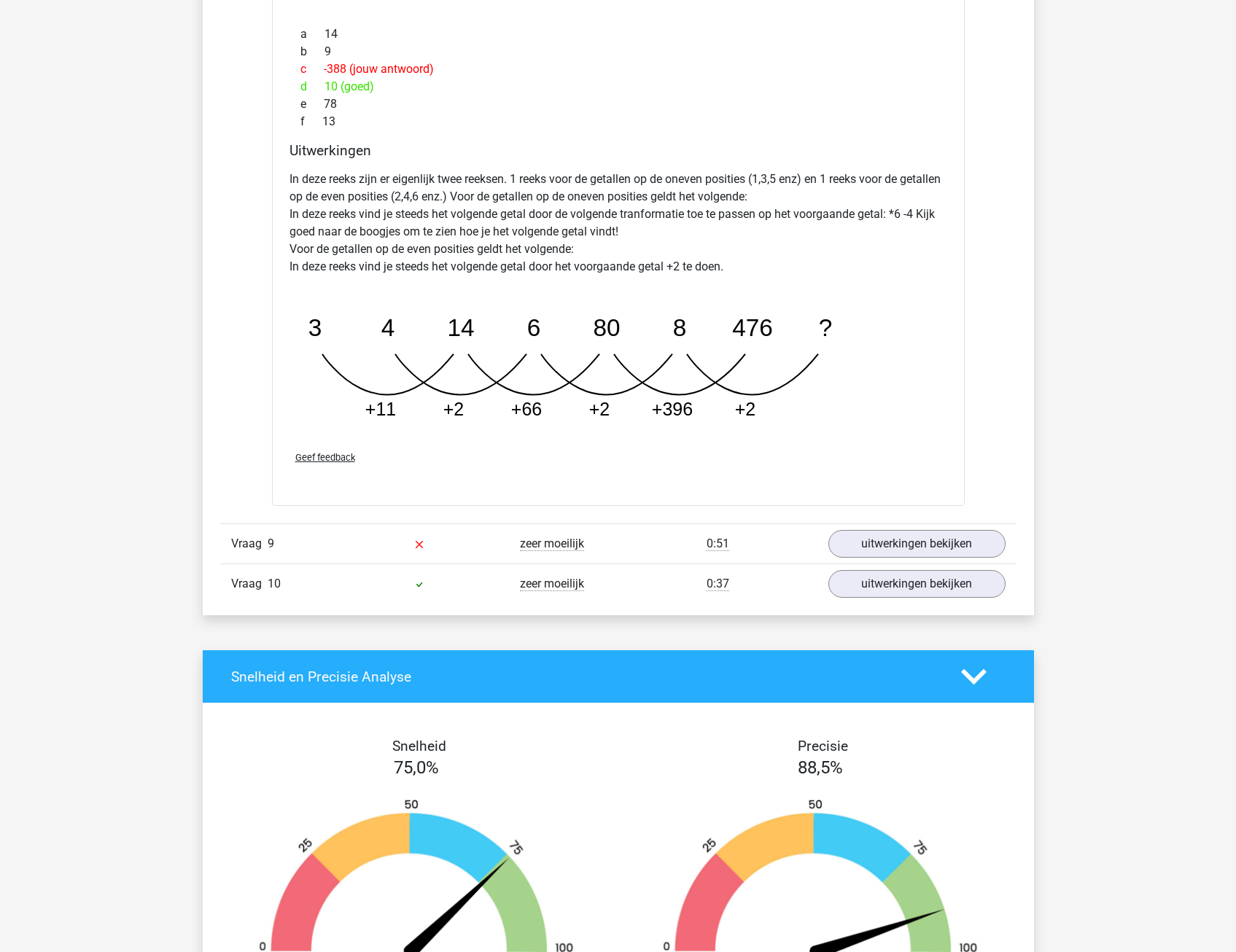
scroll to position [2696, 0]
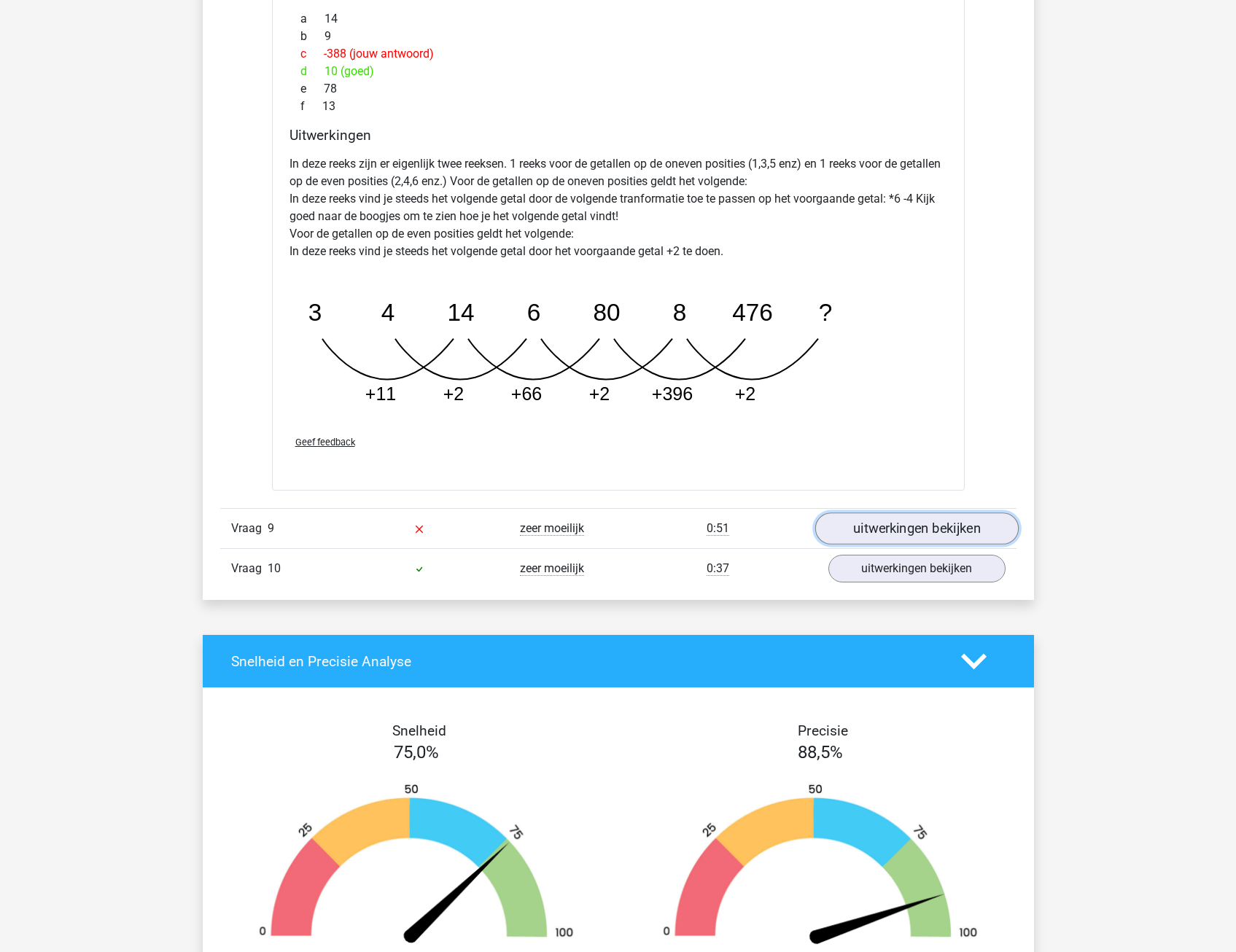
click at [923, 528] on link "uitwerkingen bekijken" at bounding box center [916, 529] width 204 height 32
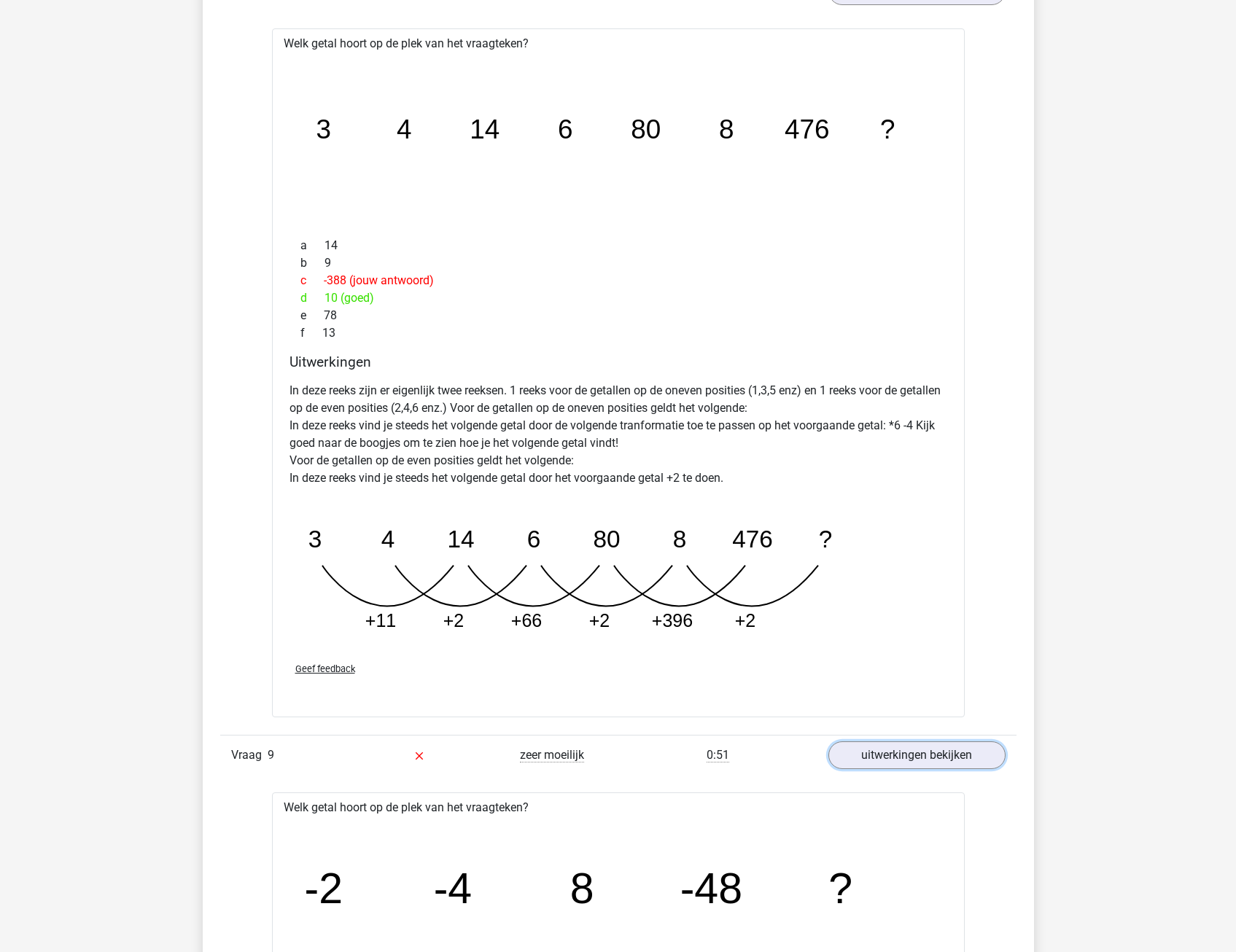
scroll to position [2260, 0]
